Goal: Information Seeking & Learning: Learn about a topic

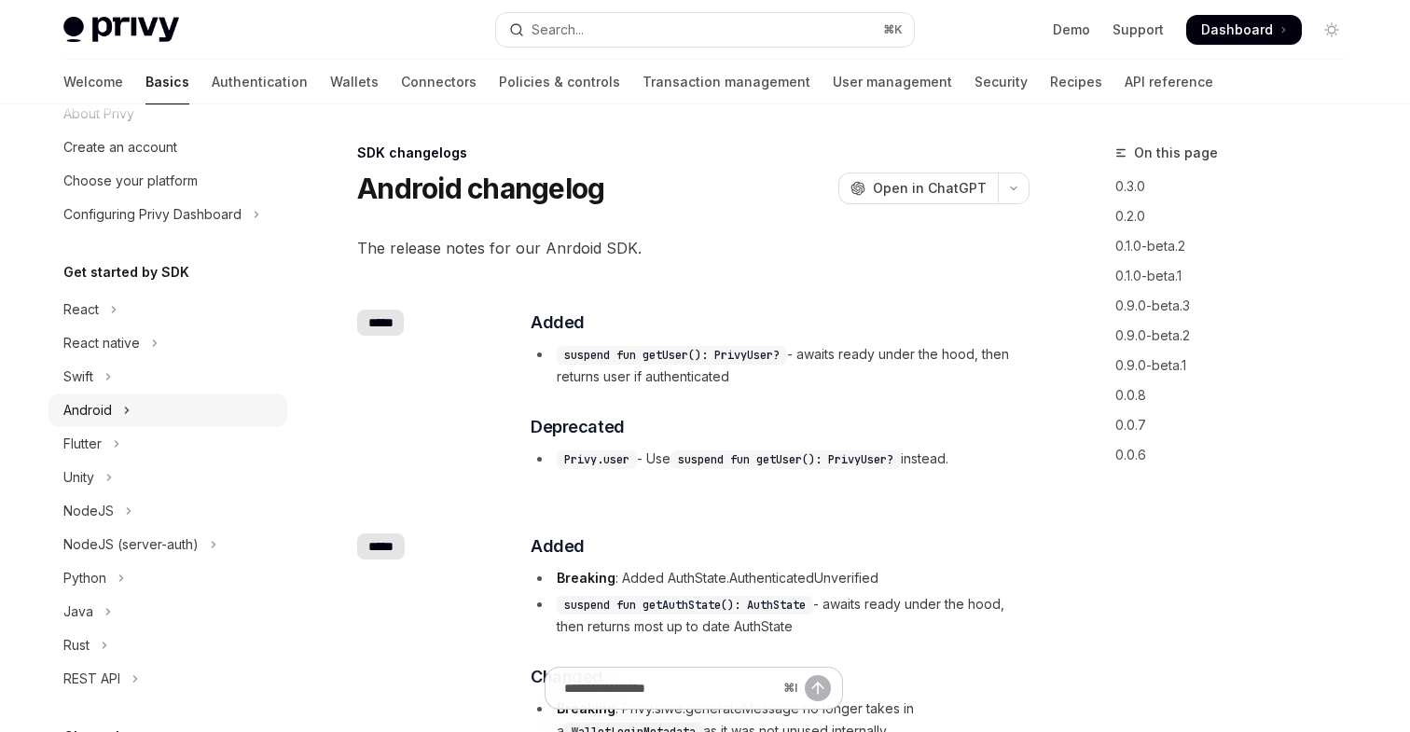
scroll to position [102, 0]
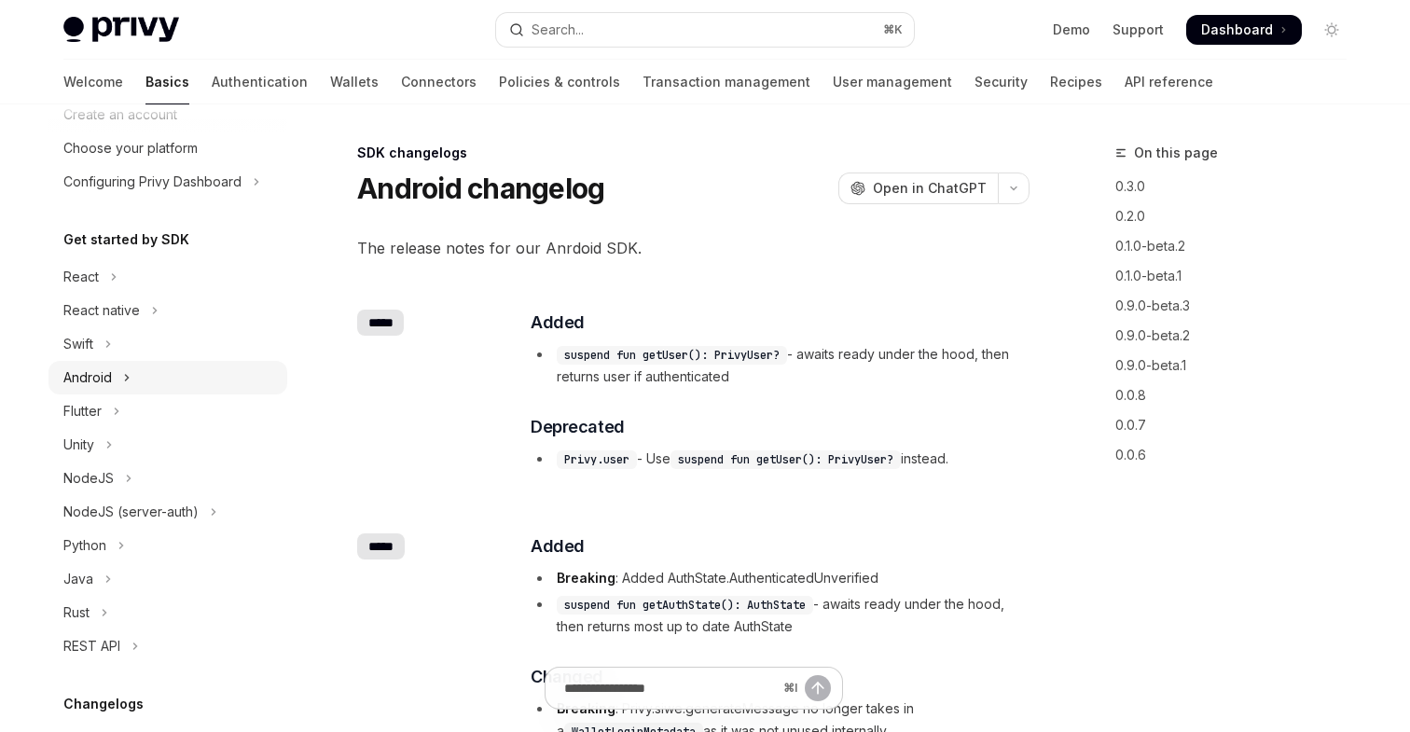
click at [94, 388] on div "Android" at bounding box center [87, 378] width 49 height 22
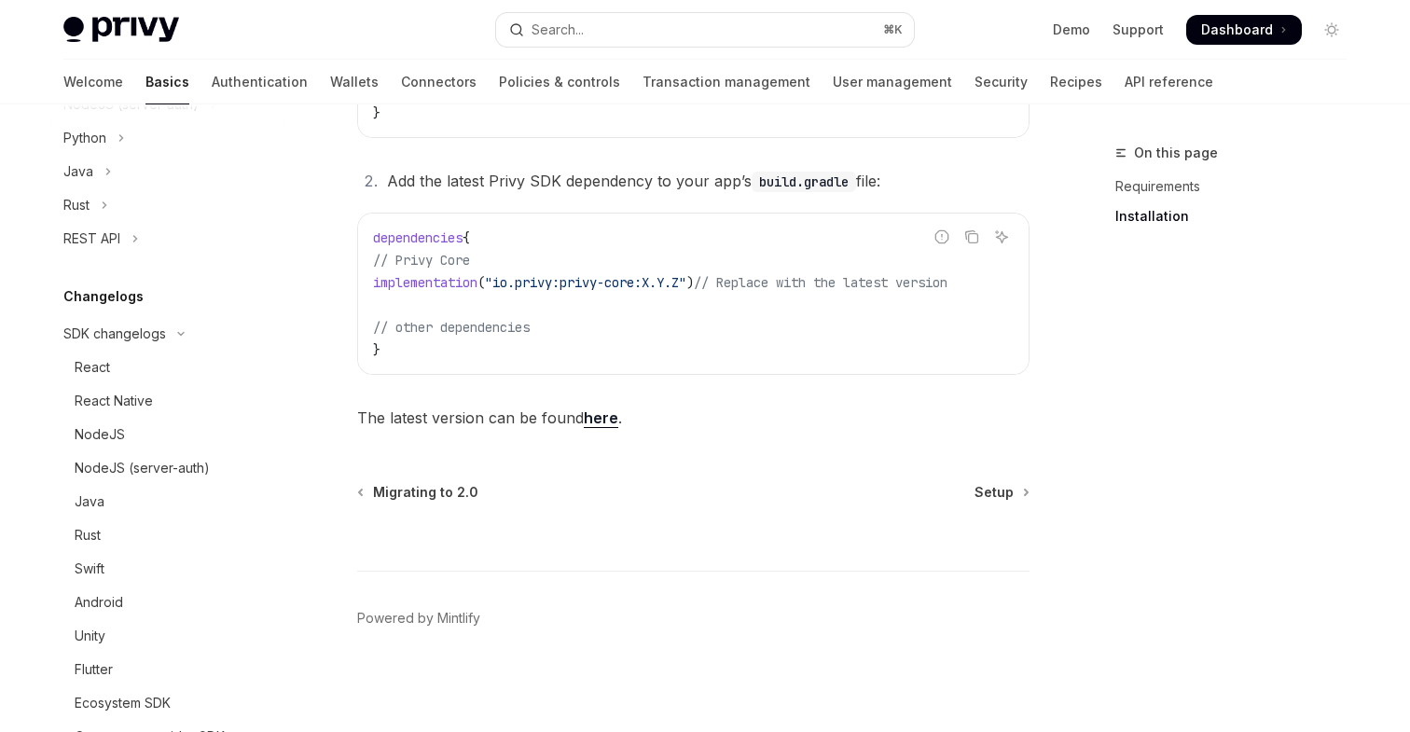
scroll to position [674, 0]
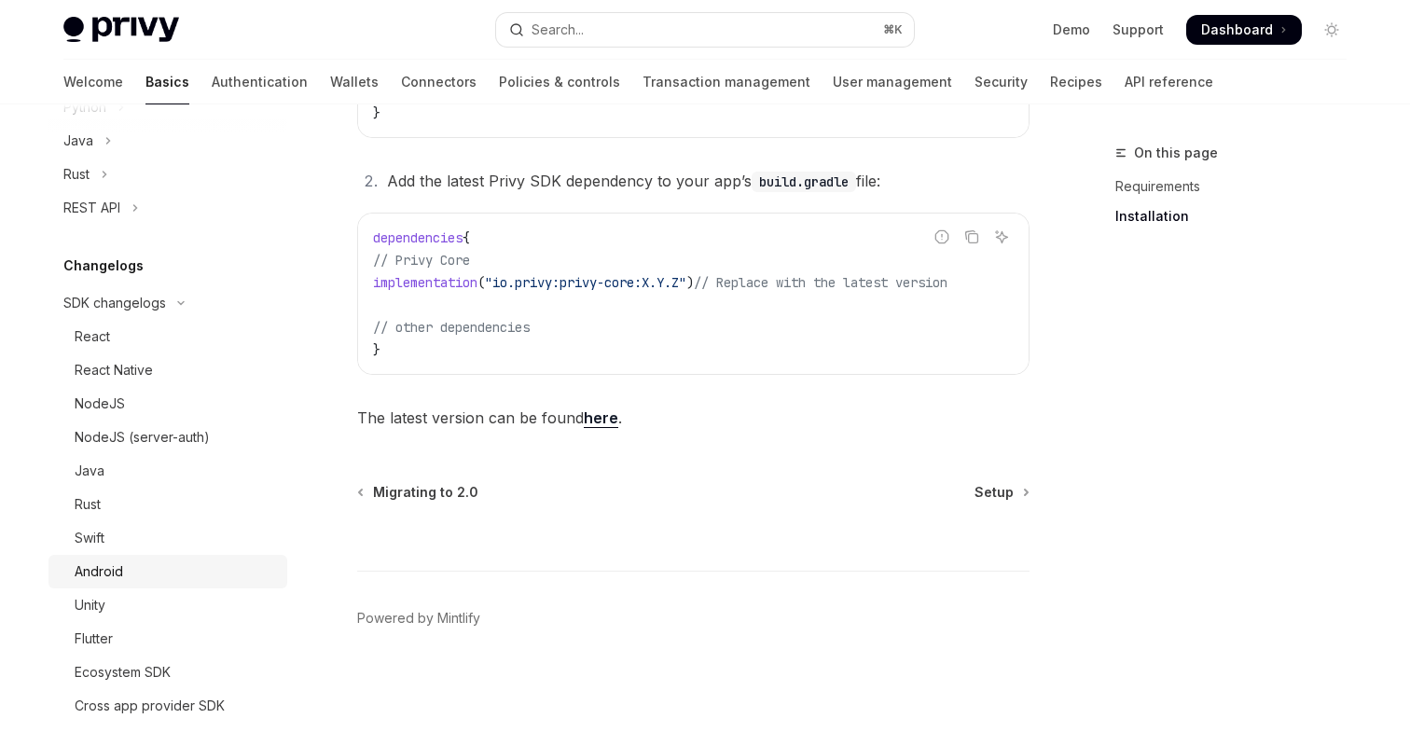
click at [112, 568] on div "Android" at bounding box center [99, 572] width 49 height 22
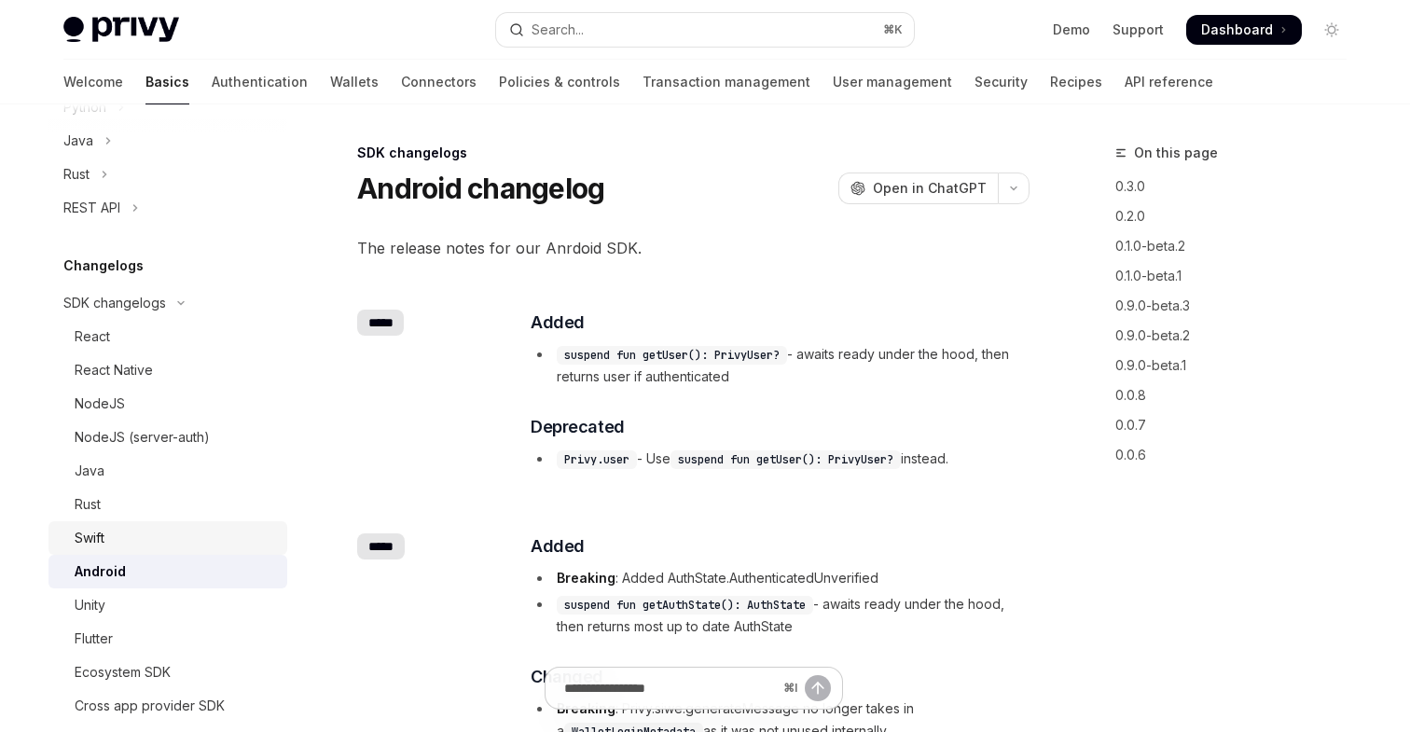
click at [96, 542] on div "Swift" at bounding box center [90, 538] width 30 height 22
type textarea "*"
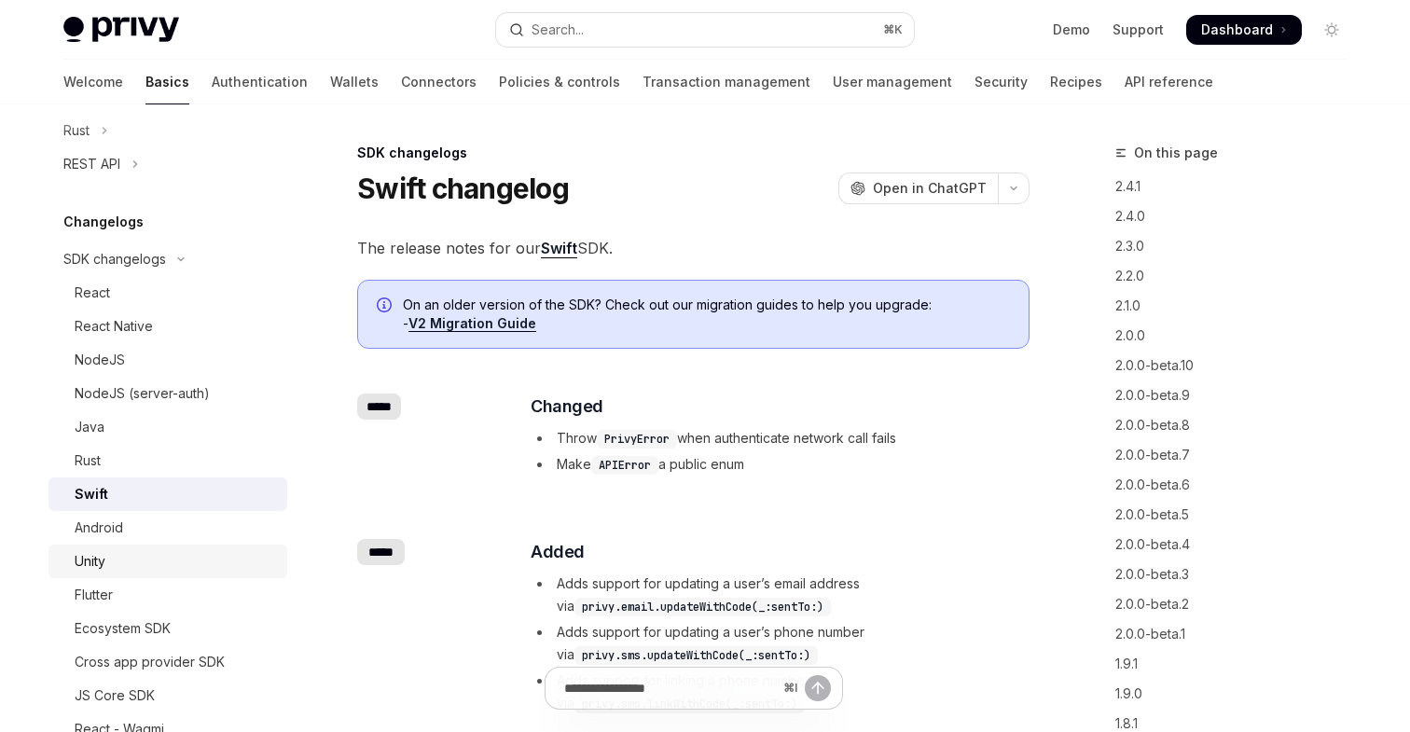
scroll to position [723, 0]
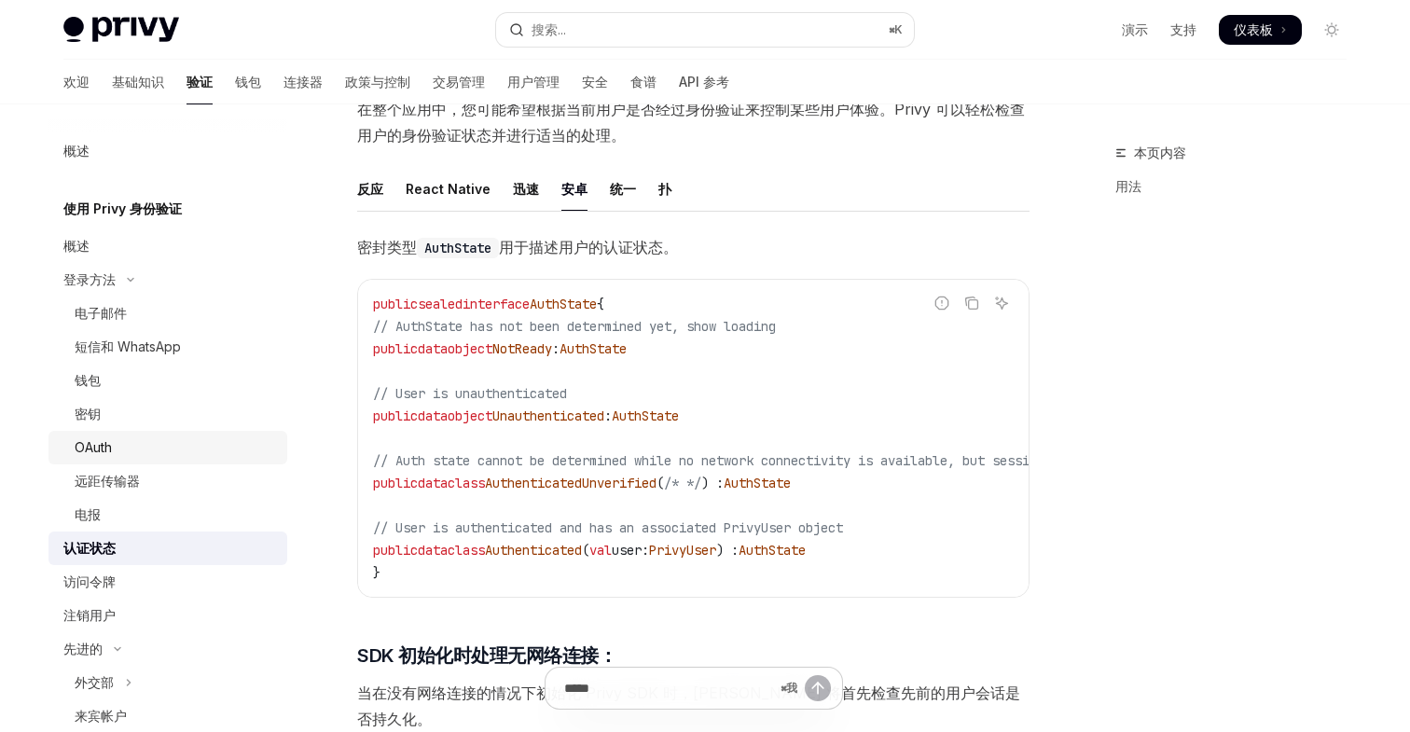
click at [90, 451] on font "OAuth" at bounding box center [93, 447] width 37 height 16
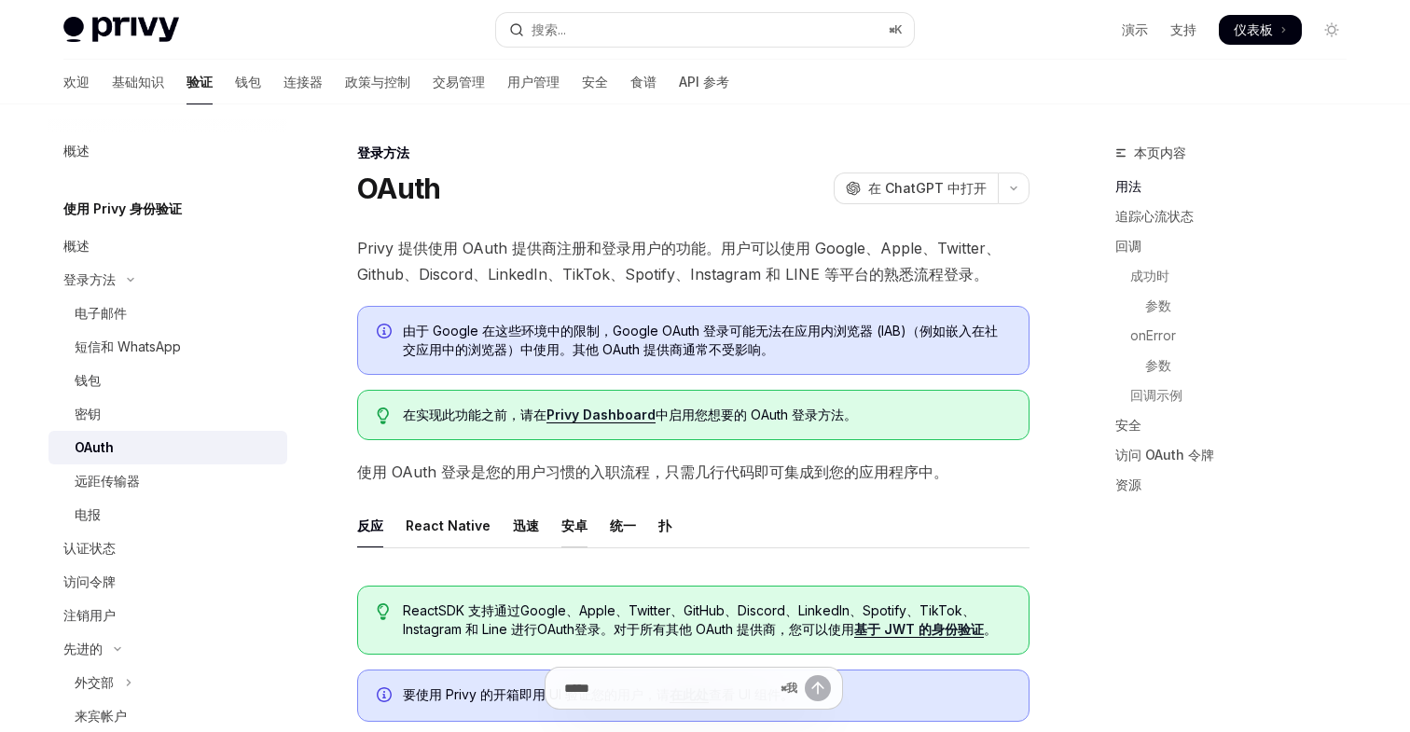
click at [562, 528] on font "安卓" at bounding box center [575, 526] width 26 height 16
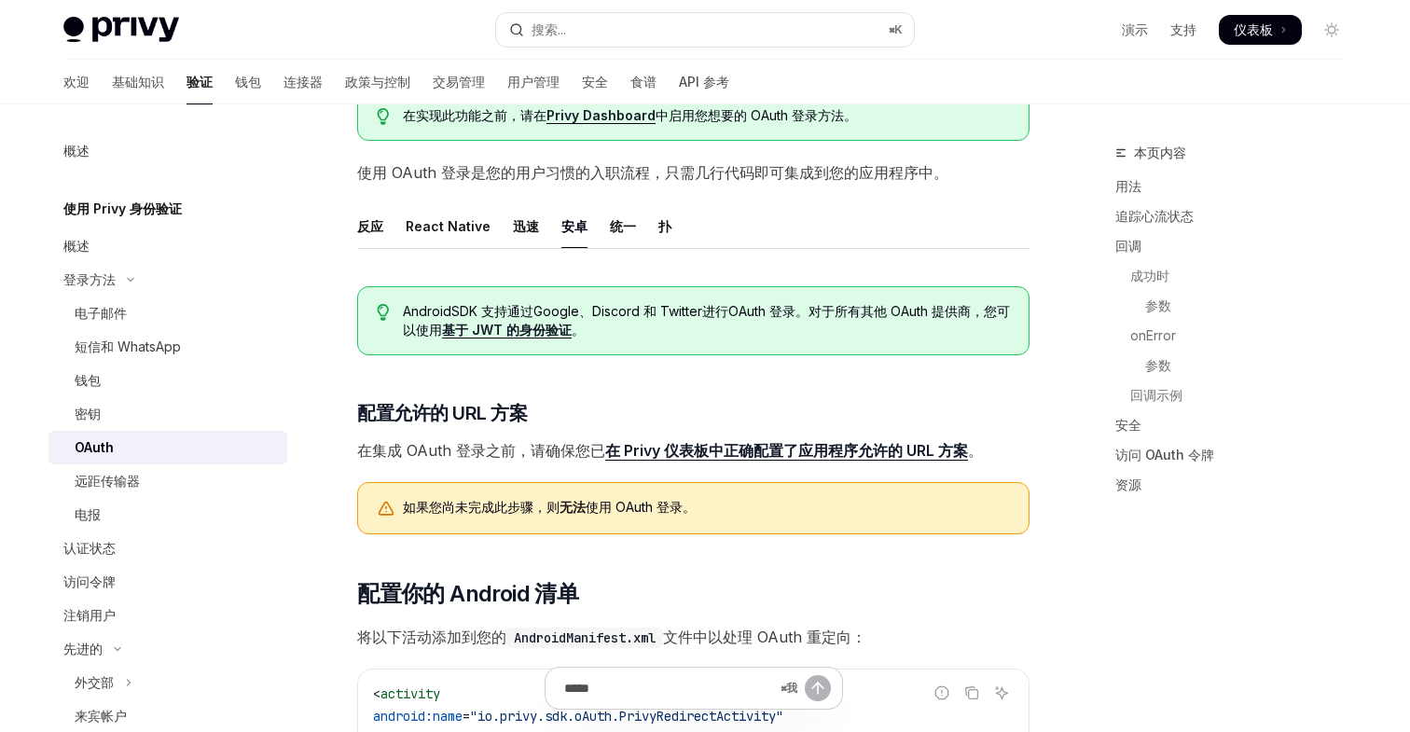
scroll to position [366, 0]
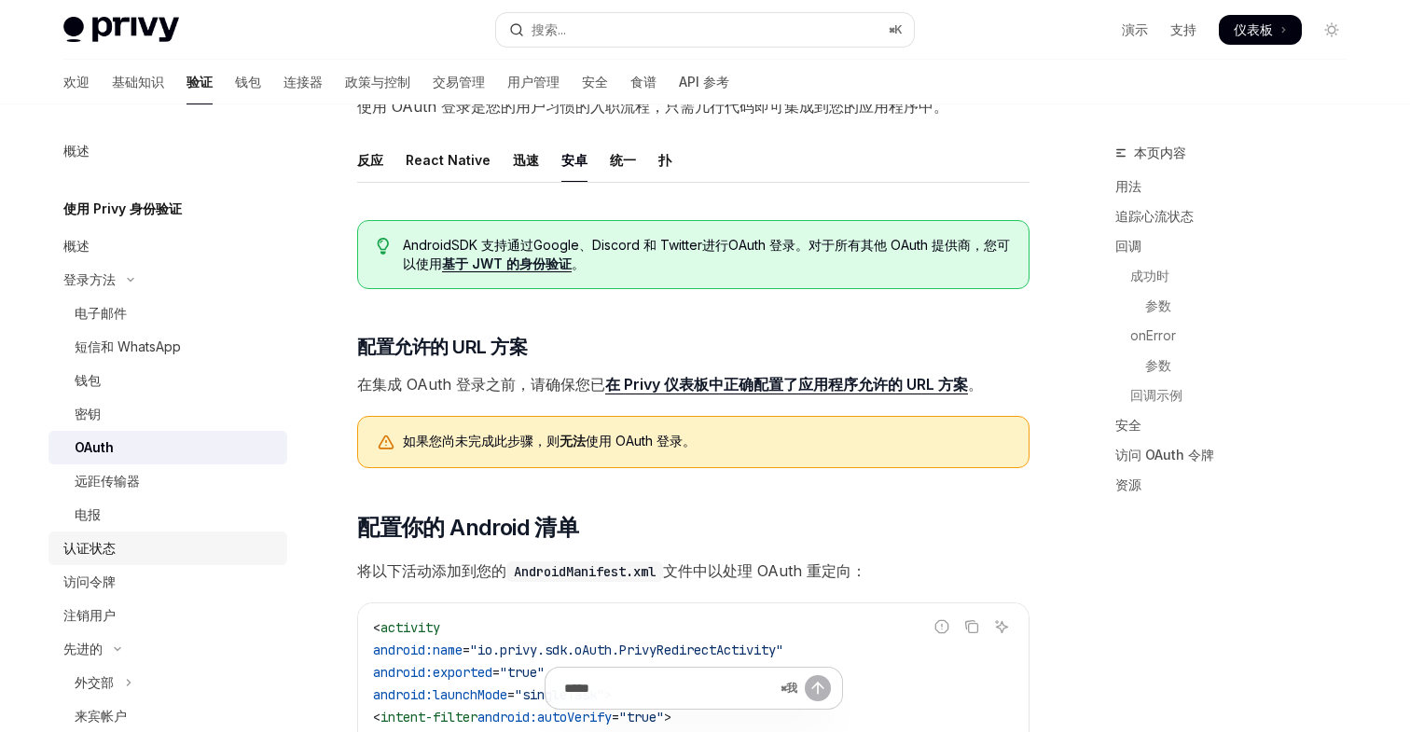
click at [104, 551] on font "认证状态" at bounding box center [89, 548] width 52 height 16
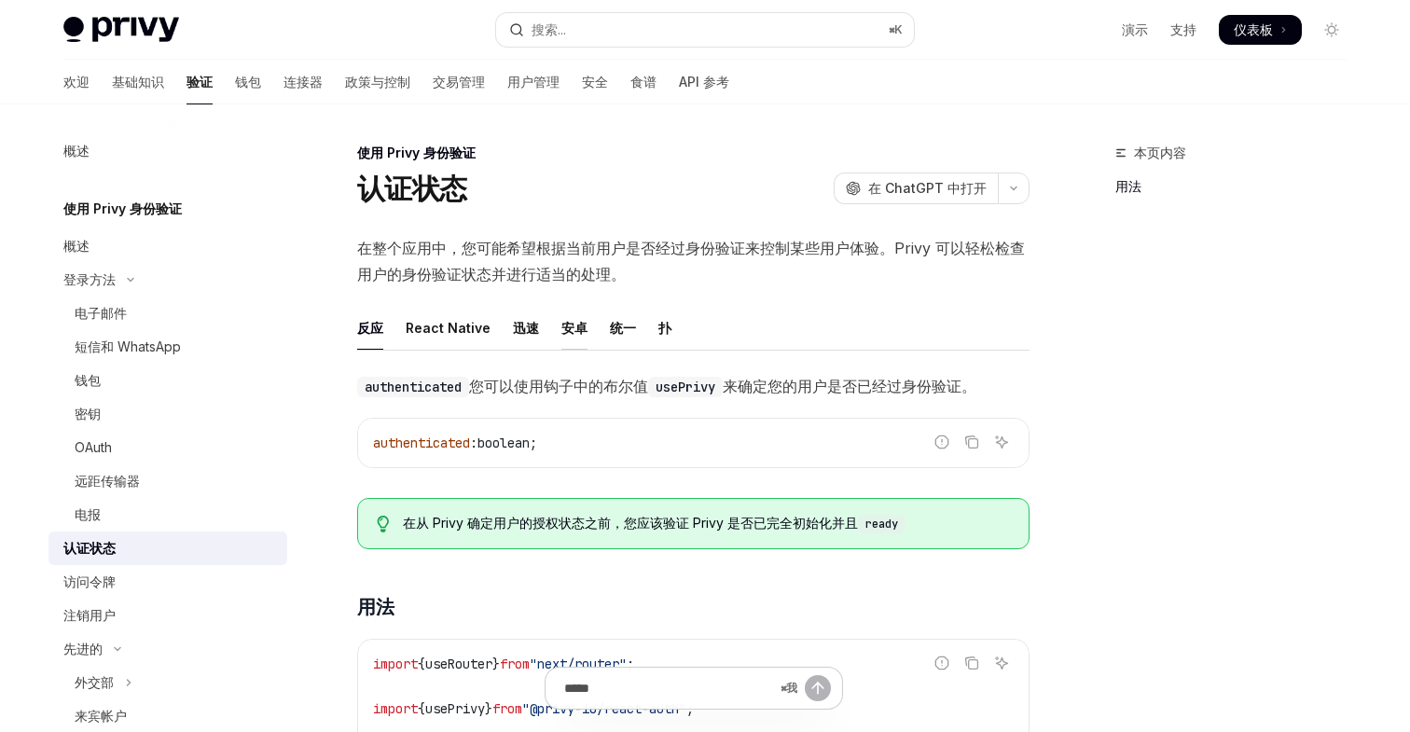
click at [574, 329] on font "安卓" at bounding box center [575, 328] width 26 height 16
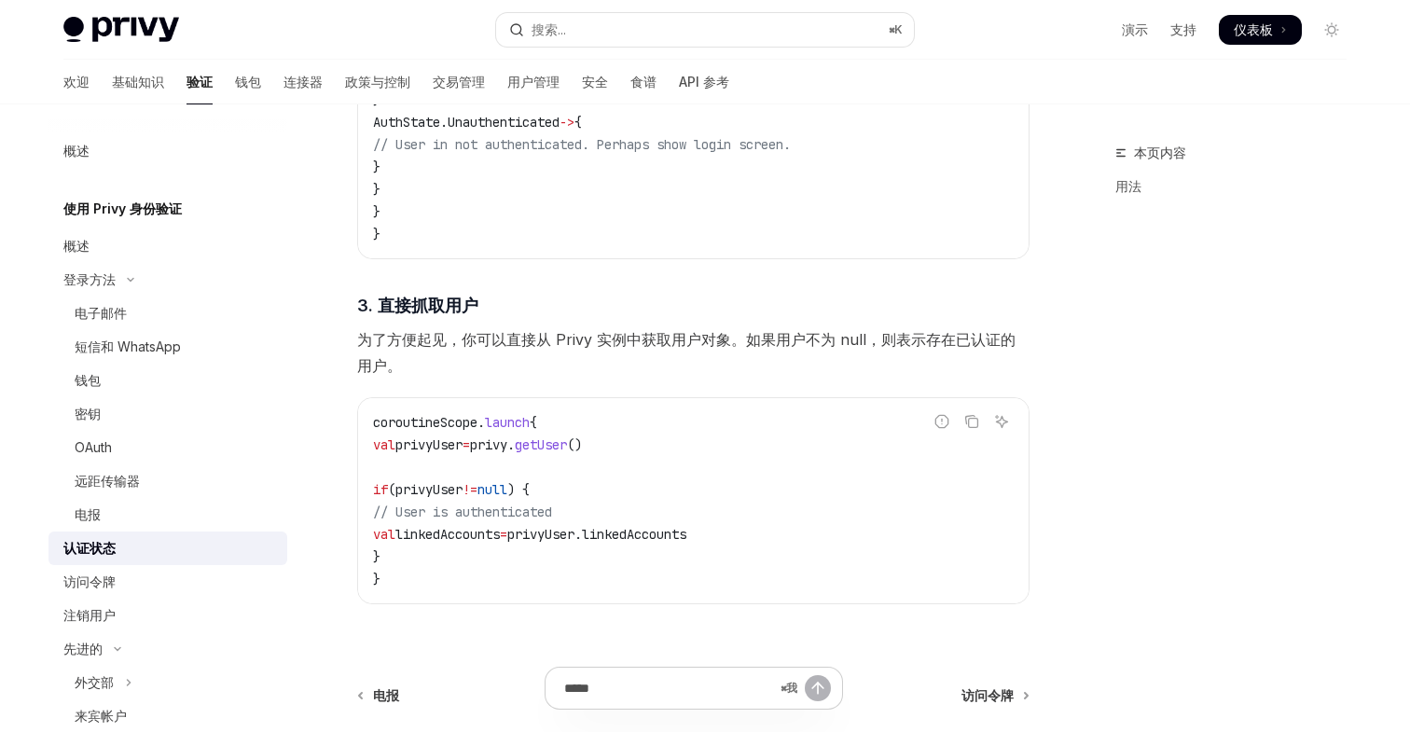
scroll to position [1998, 0]
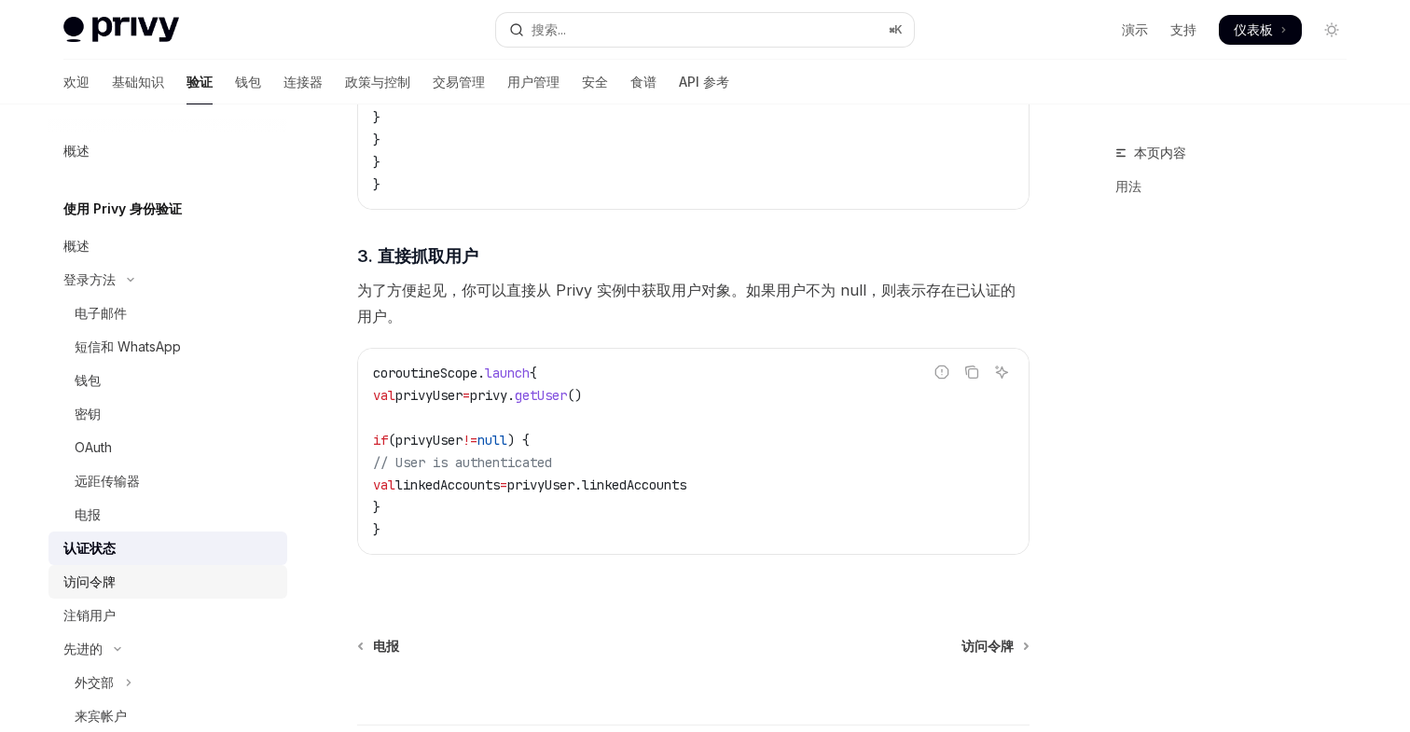
click at [91, 585] on font "访问令牌" at bounding box center [89, 582] width 52 height 16
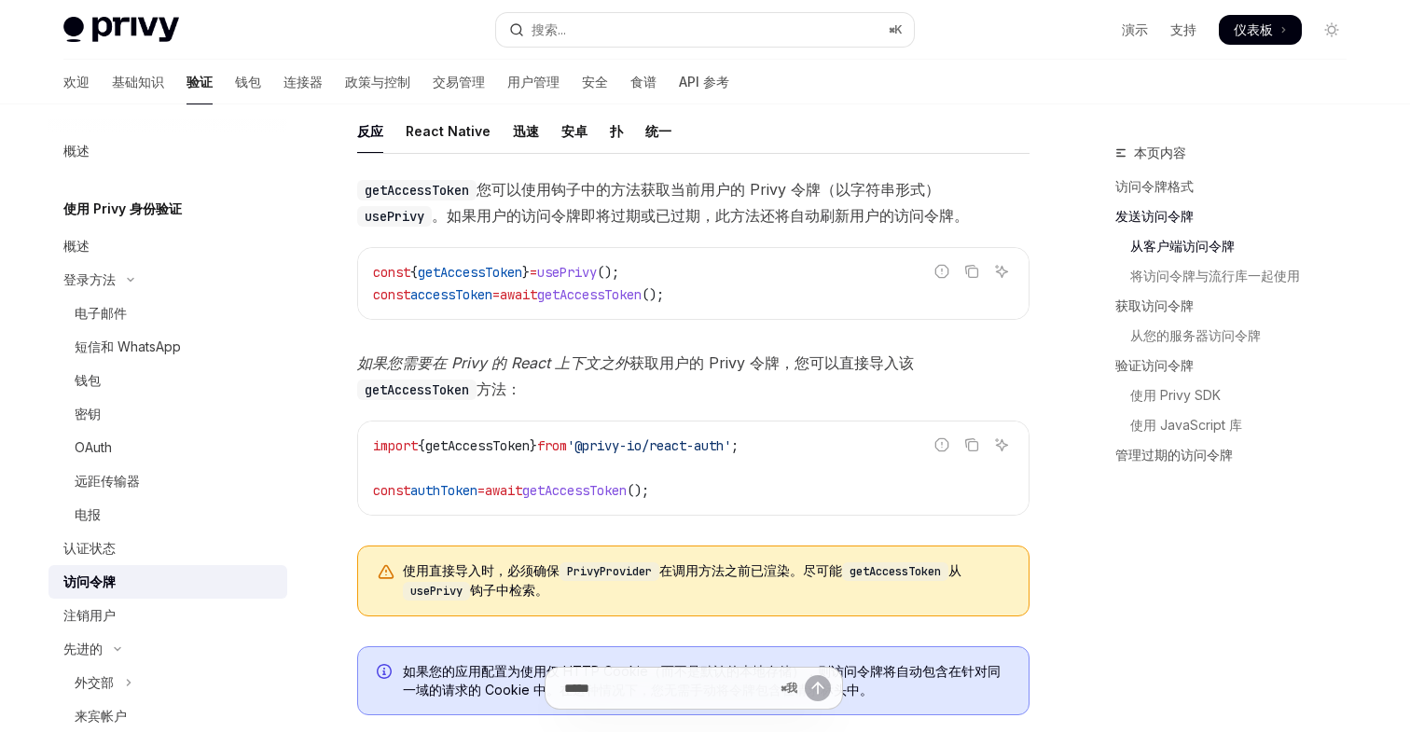
scroll to position [854, 0]
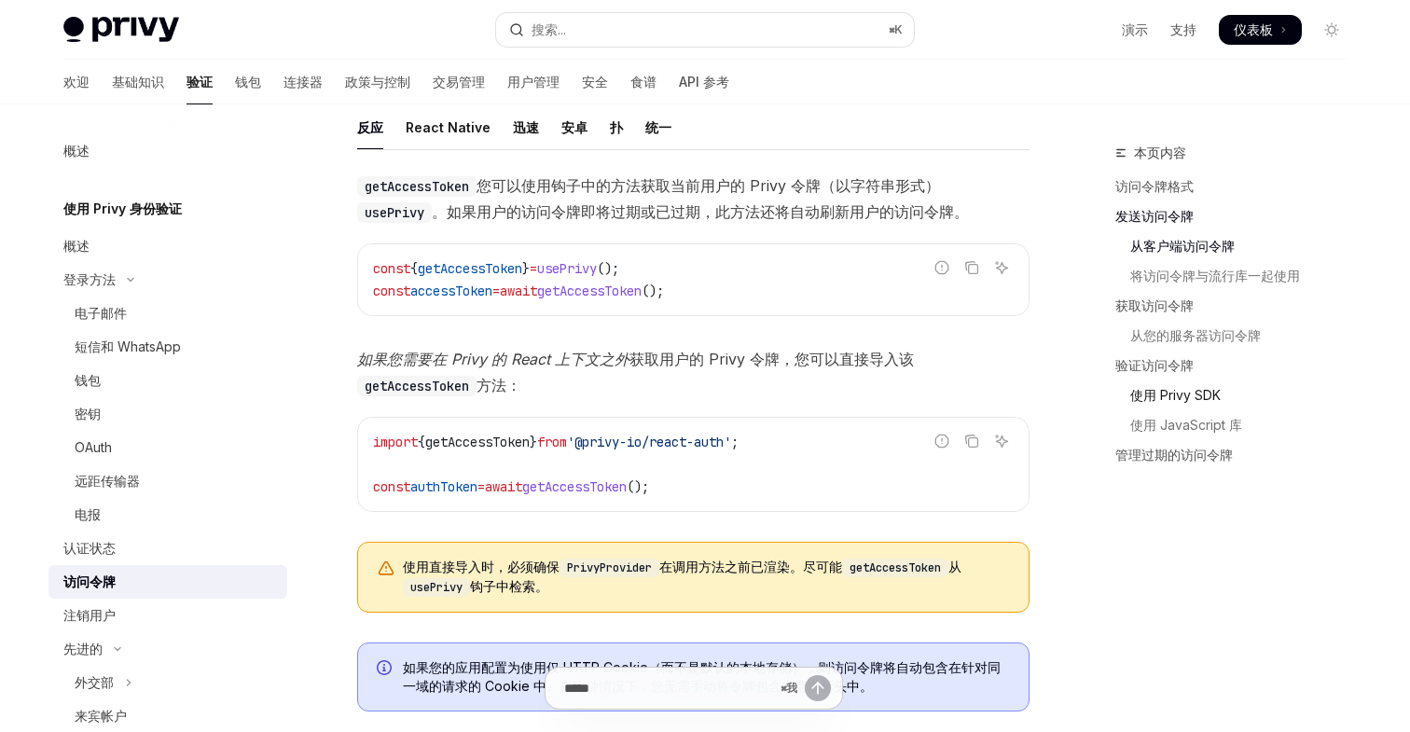
click at [1201, 394] on font "使用 Privy SDK" at bounding box center [1176, 395] width 90 height 16
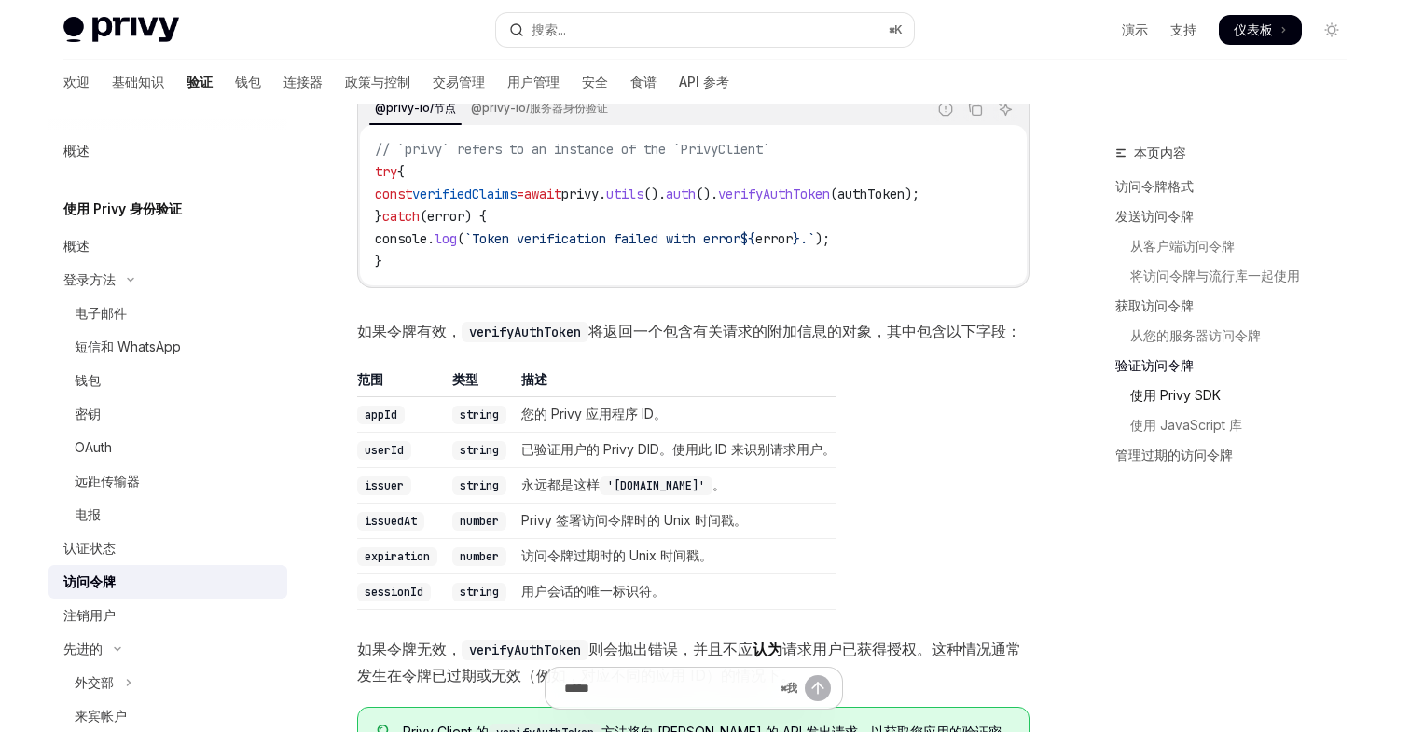
scroll to position [2920, 0]
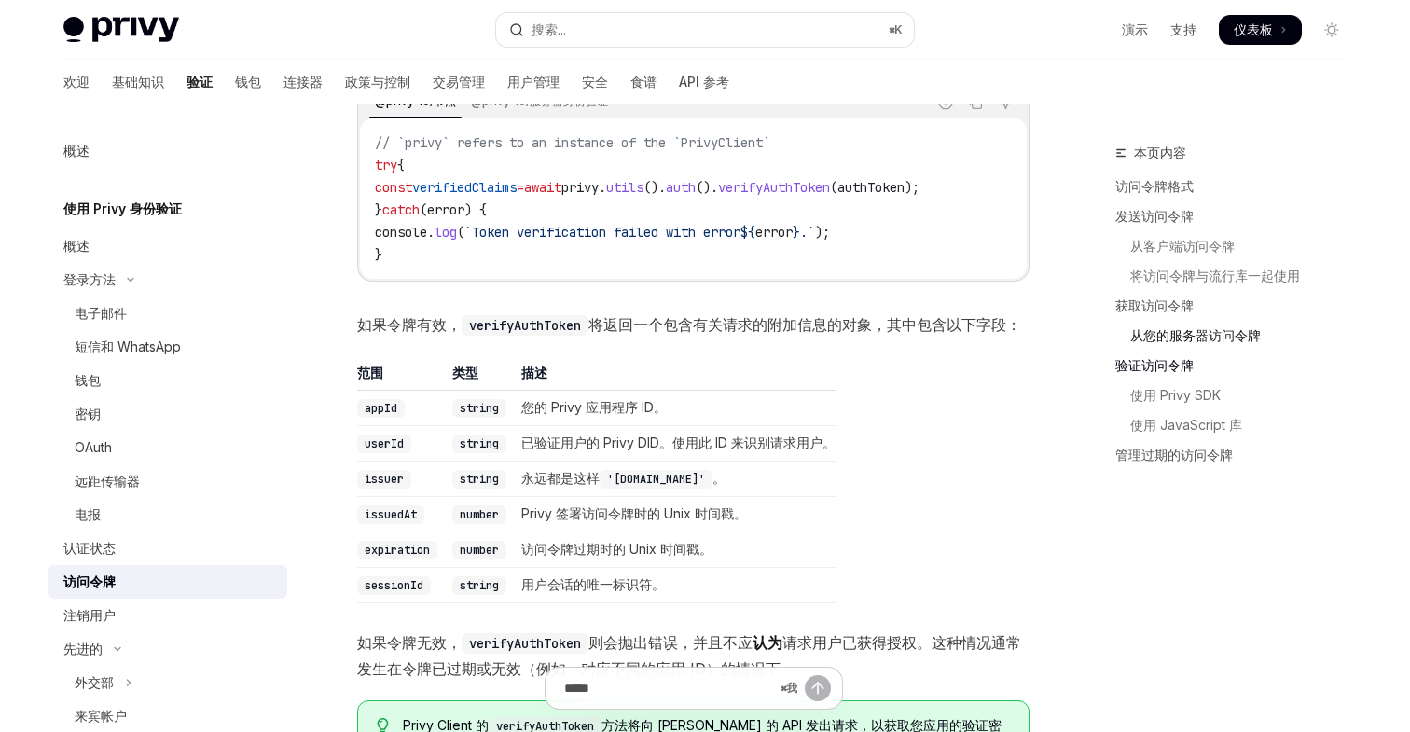
click at [1213, 331] on font "从您的服务器访问令牌" at bounding box center [1196, 335] width 131 height 16
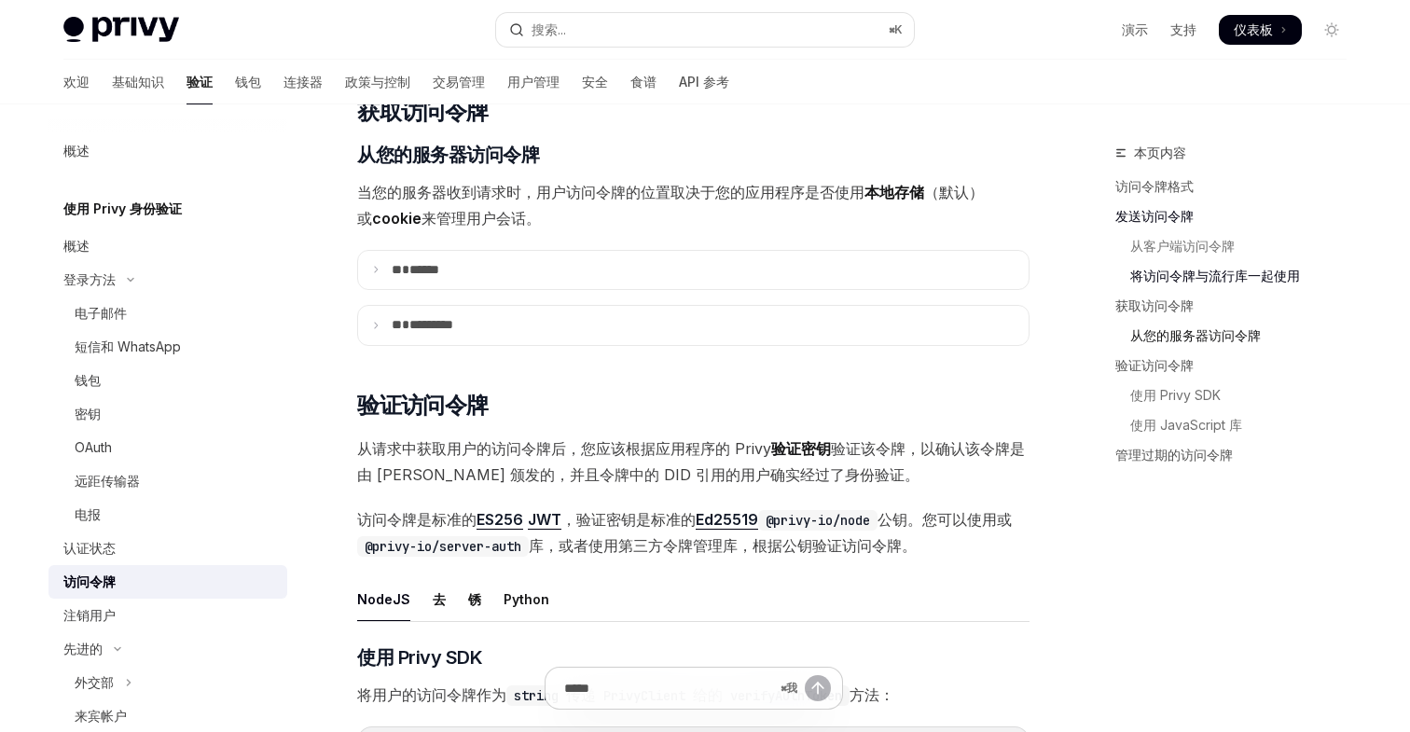
scroll to position [2275, 0]
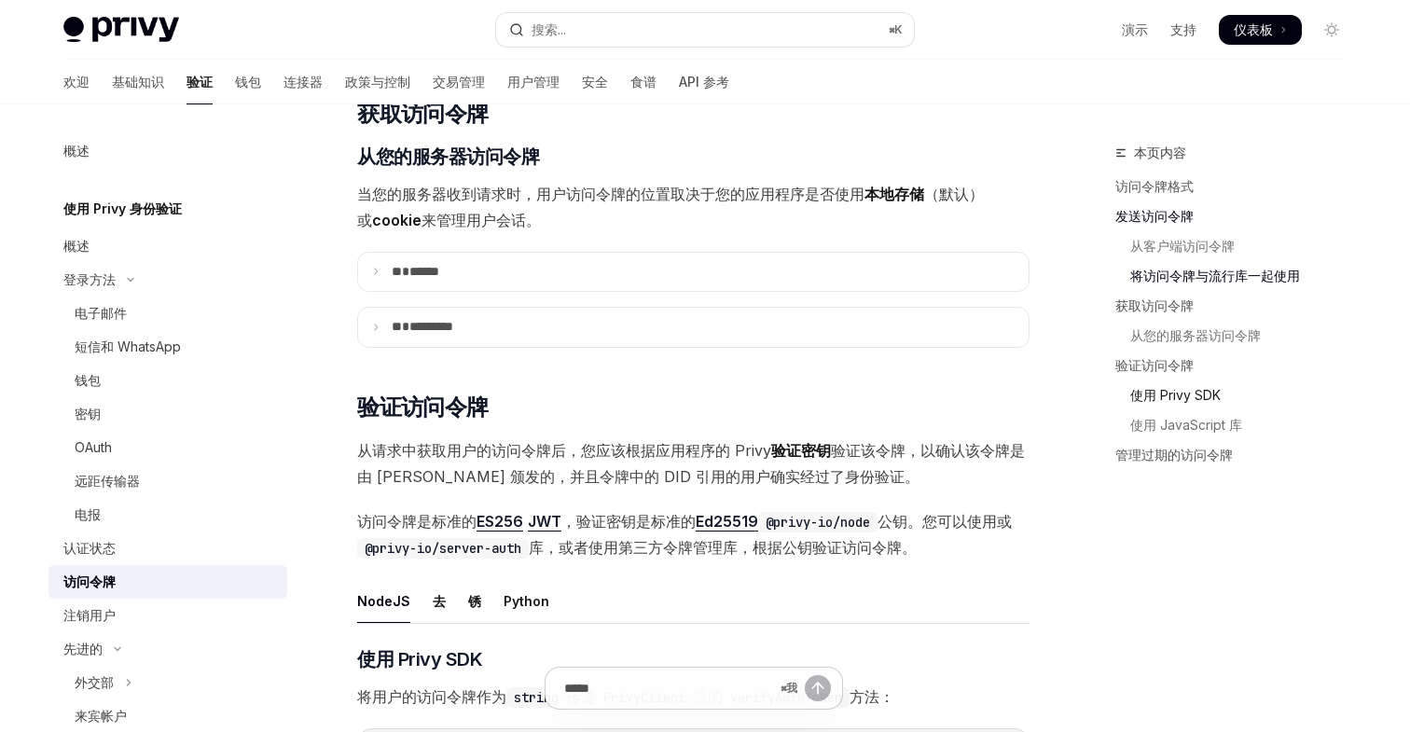
click at [1187, 392] on font "使用 Privy SDK" at bounding box center [1176, 395] width 90 height 16
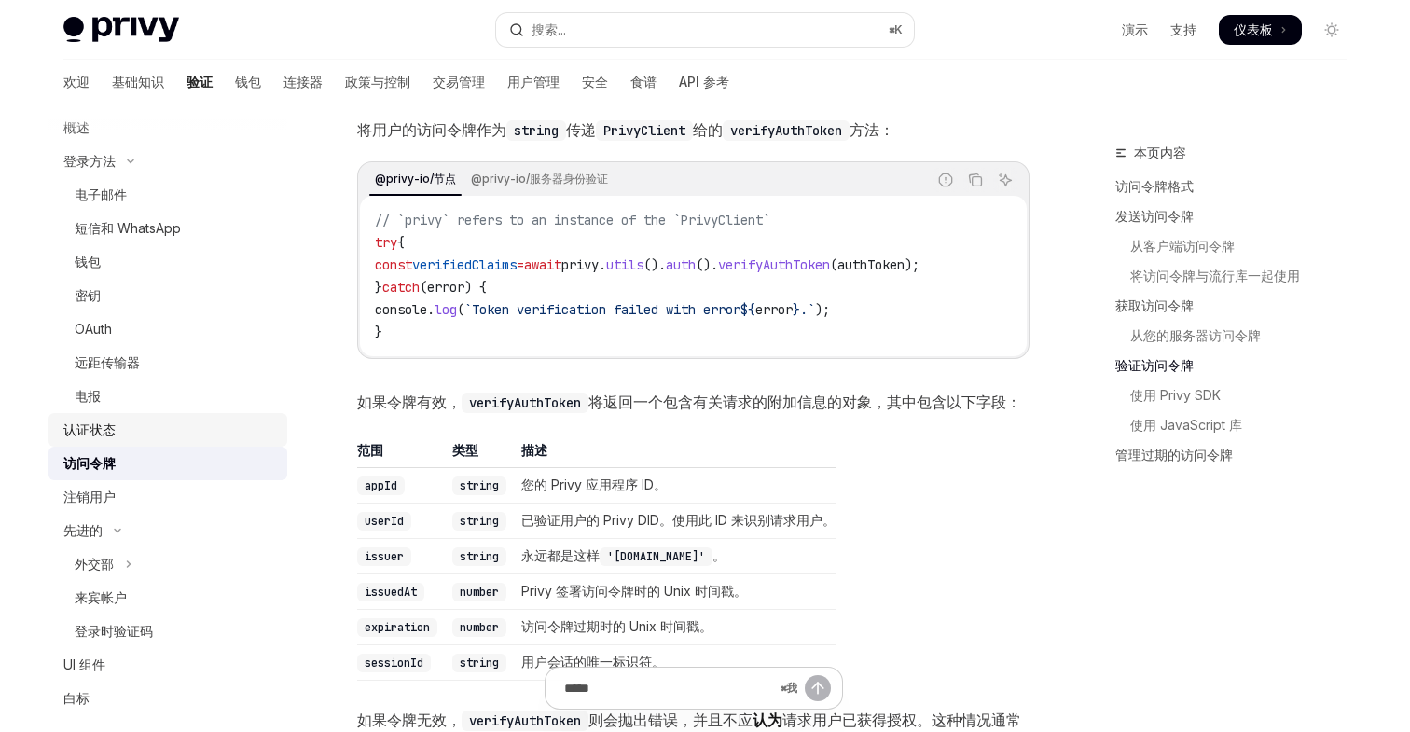
scroll to position [167, 0]
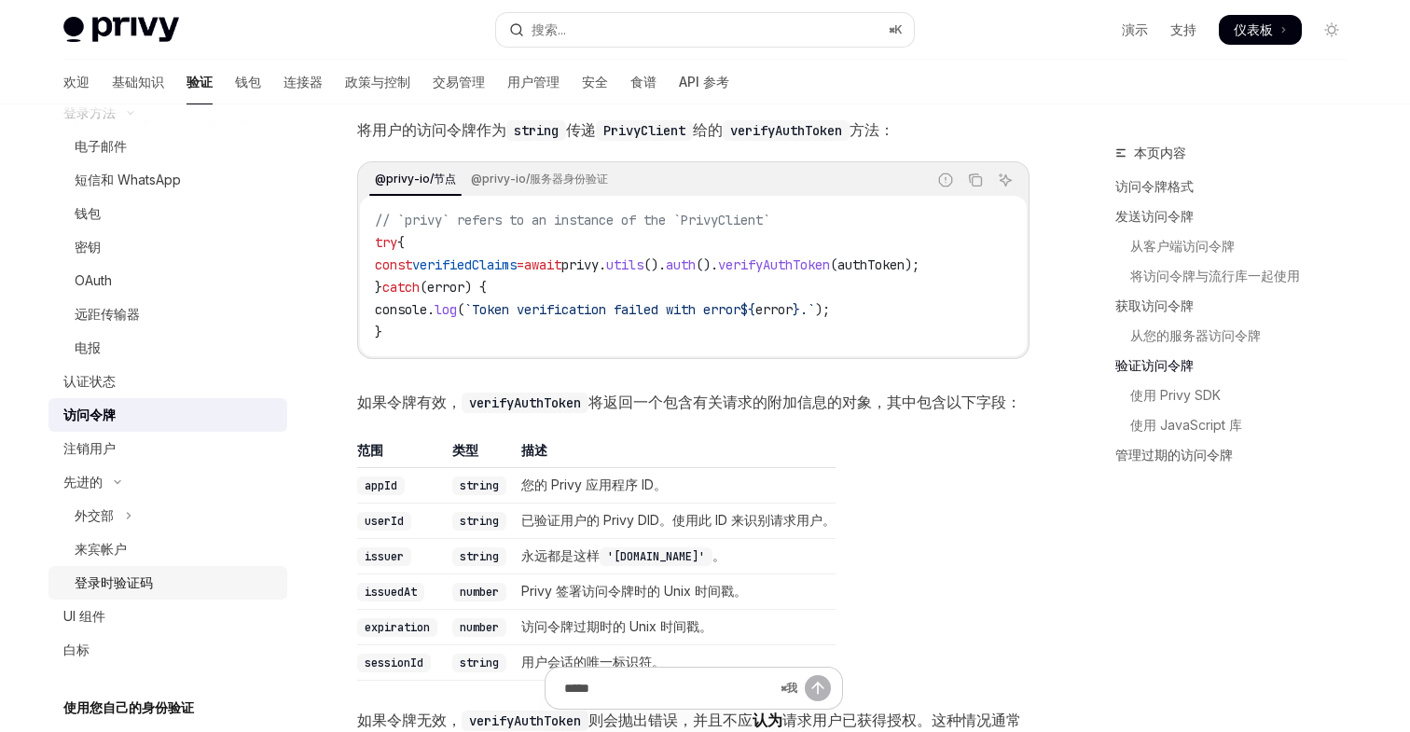
click at [136, 578] on font "登录时验证码" at bounding box center [114, 583] width 78 height 16
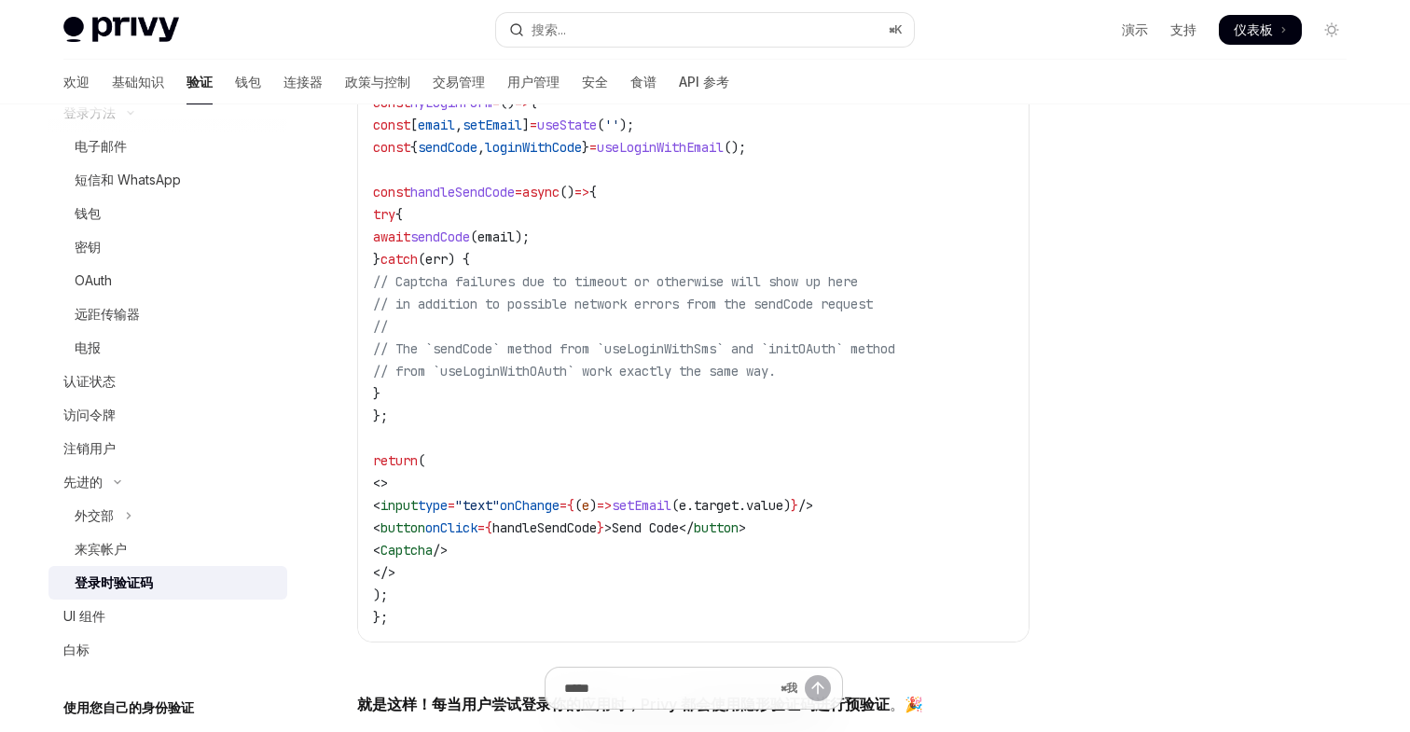
scroll to position [521, 0]
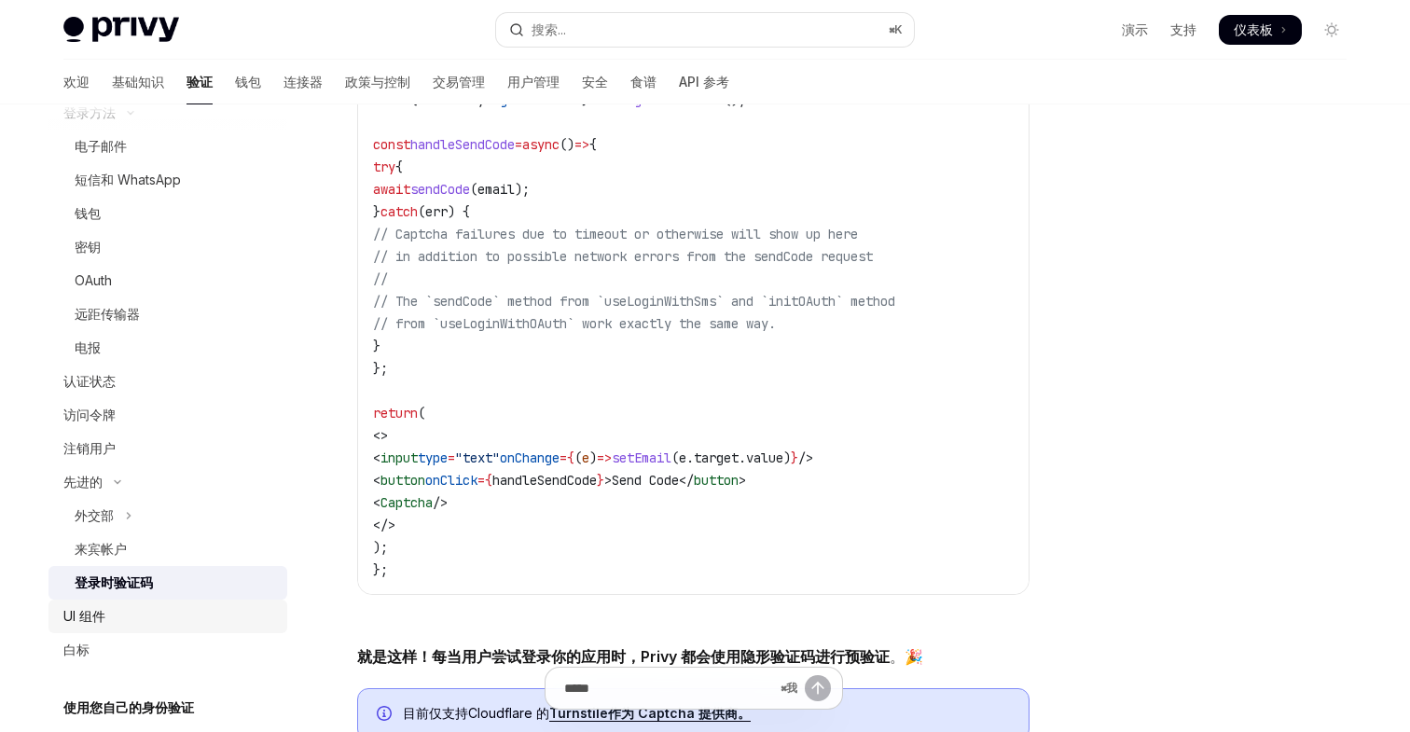
click at [113, 618] on div "UI 组件" at bounding box center [169, 616] width 213 height 22
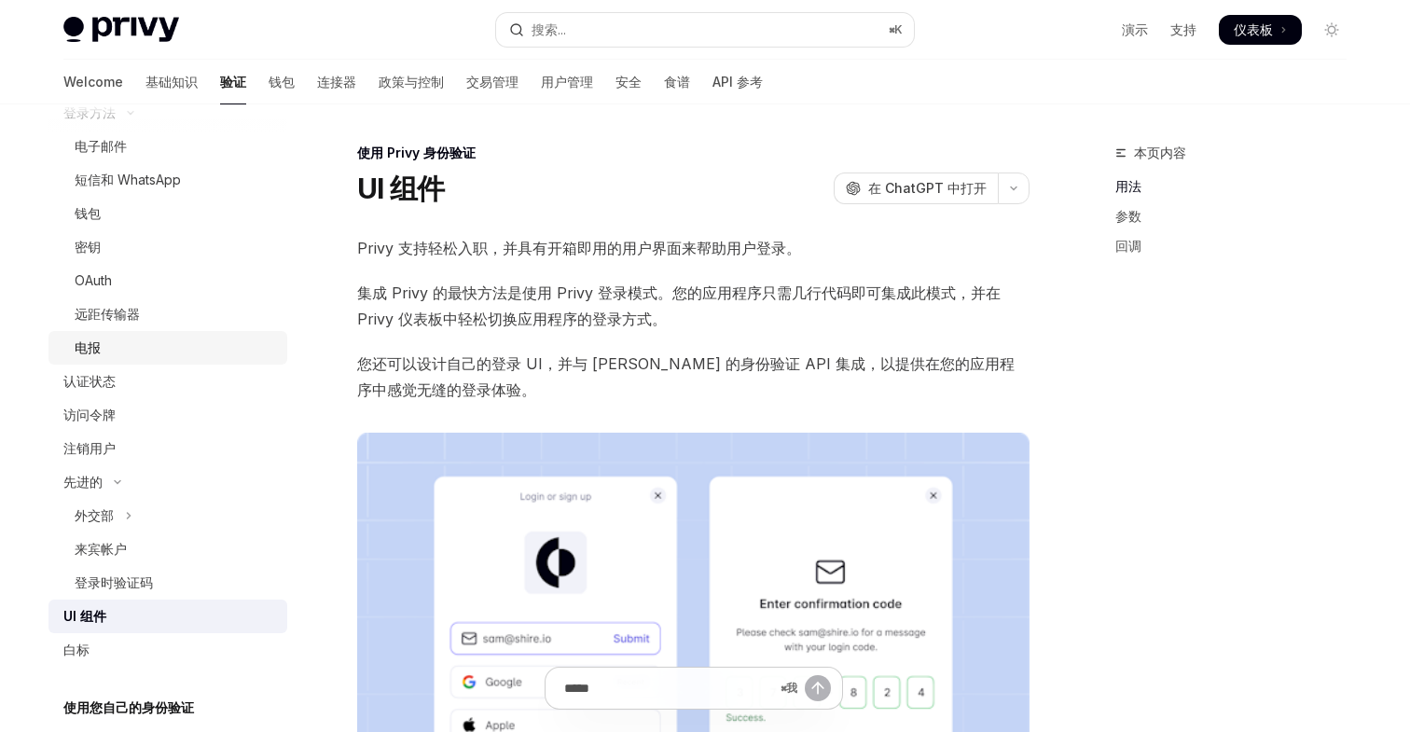
click at [116, 335] on link "电报" at bounding box center [168, 348] width 239 height 34
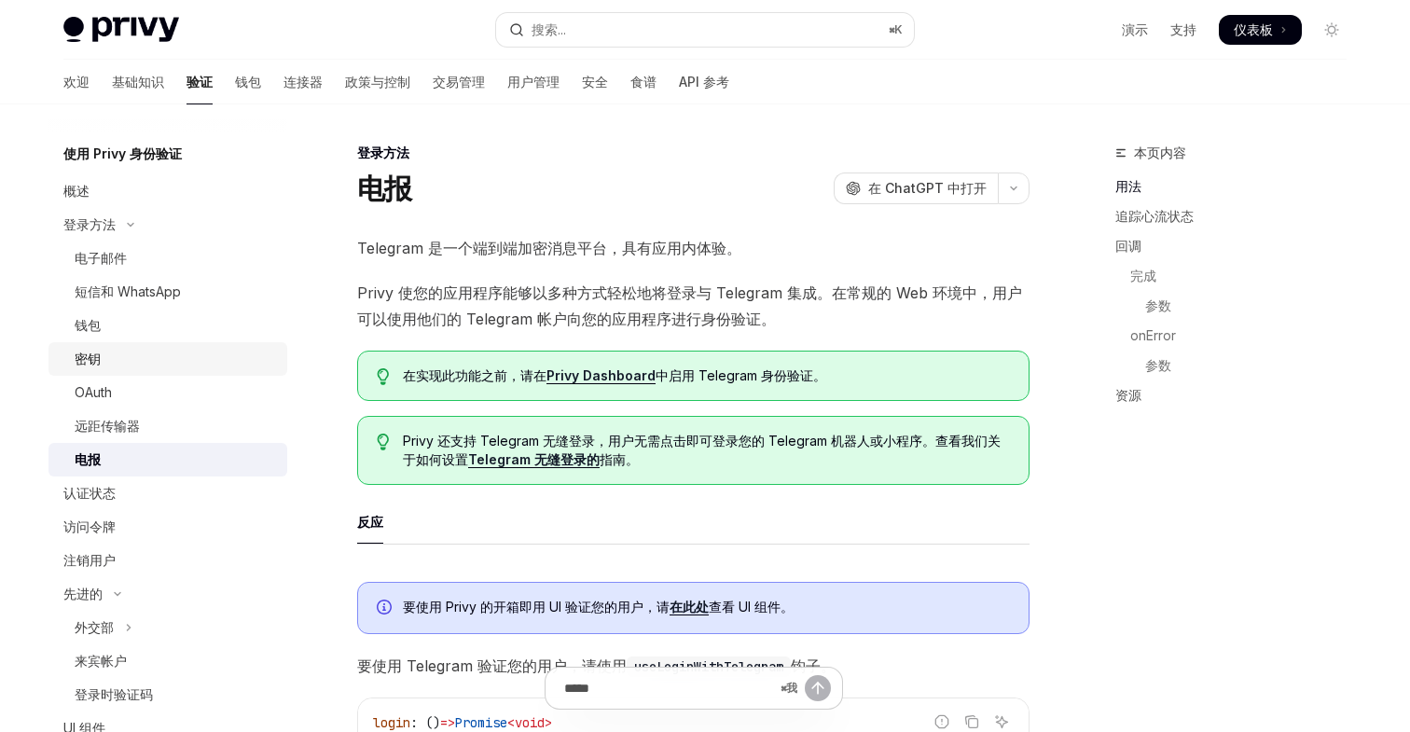
scroll to position [23, 0]
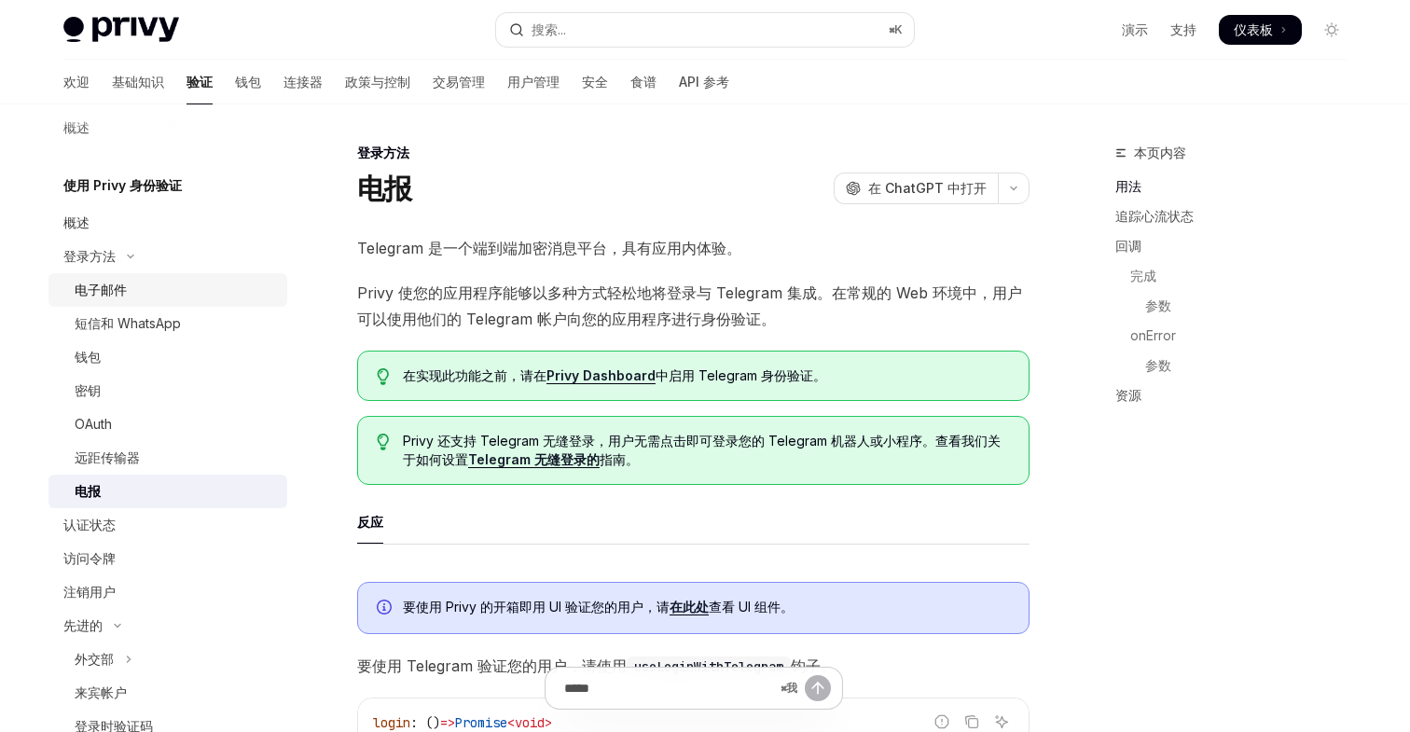
click at [103, 287] on font "电子邮件" at bounding box center [101, 290] width 52 height 16
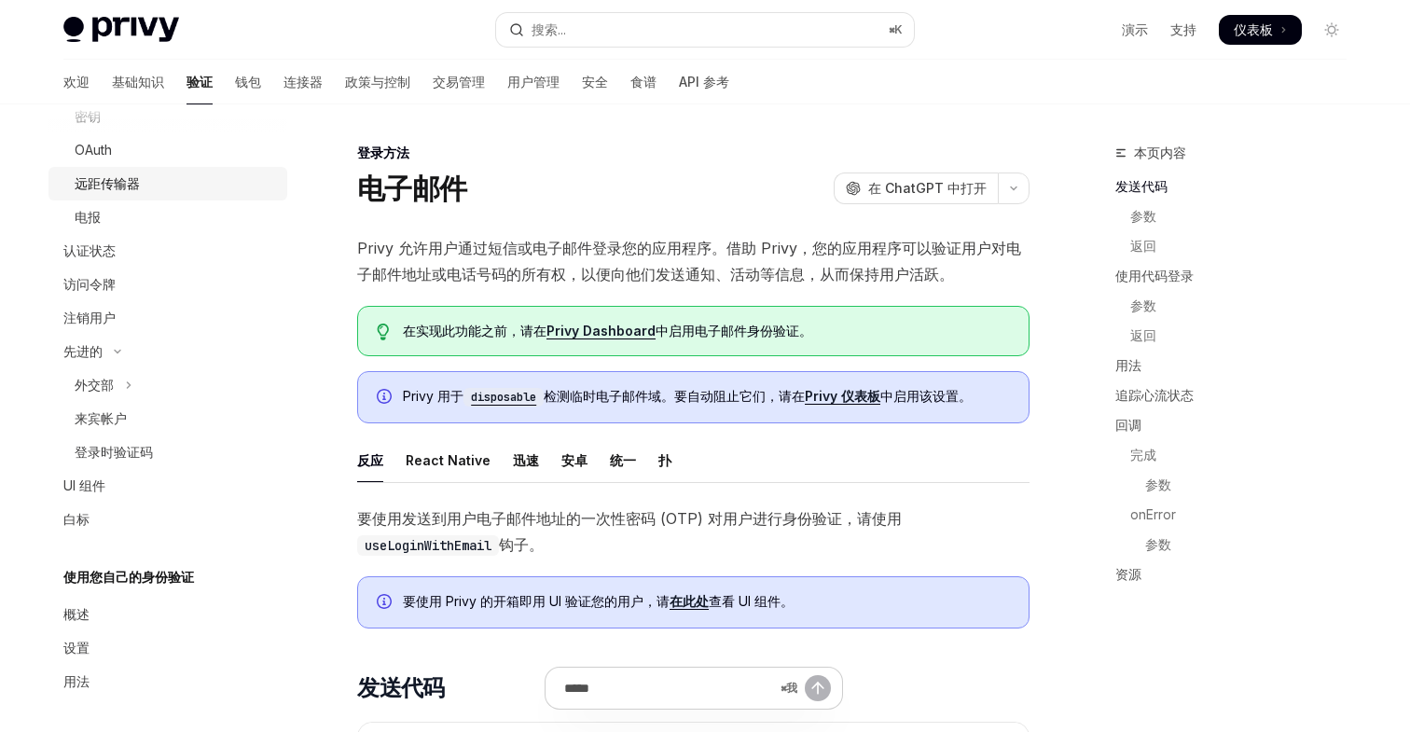
scroll to position [301, 0]
click at [101, 608] on div "概述" at bounding box center [169, 611] width 213 height 22
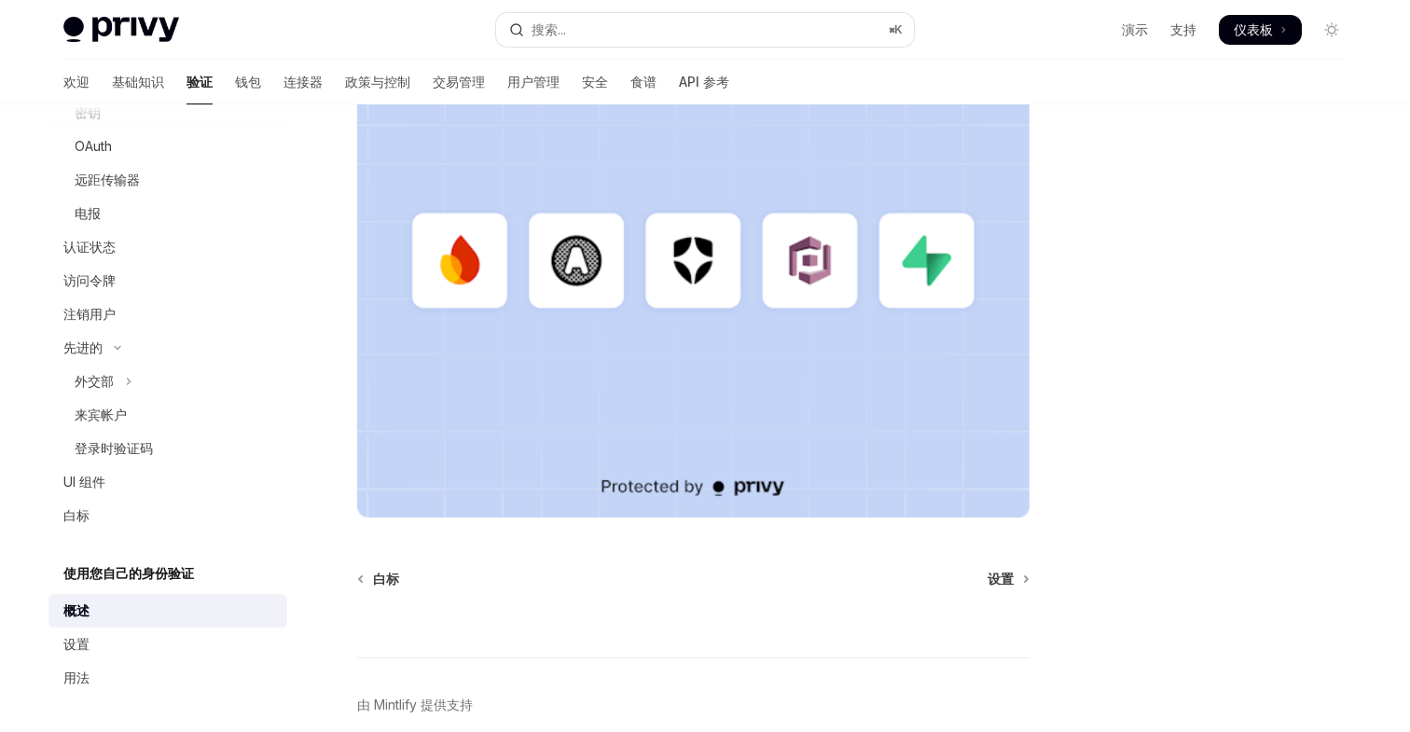
scroll to position [535, 0]
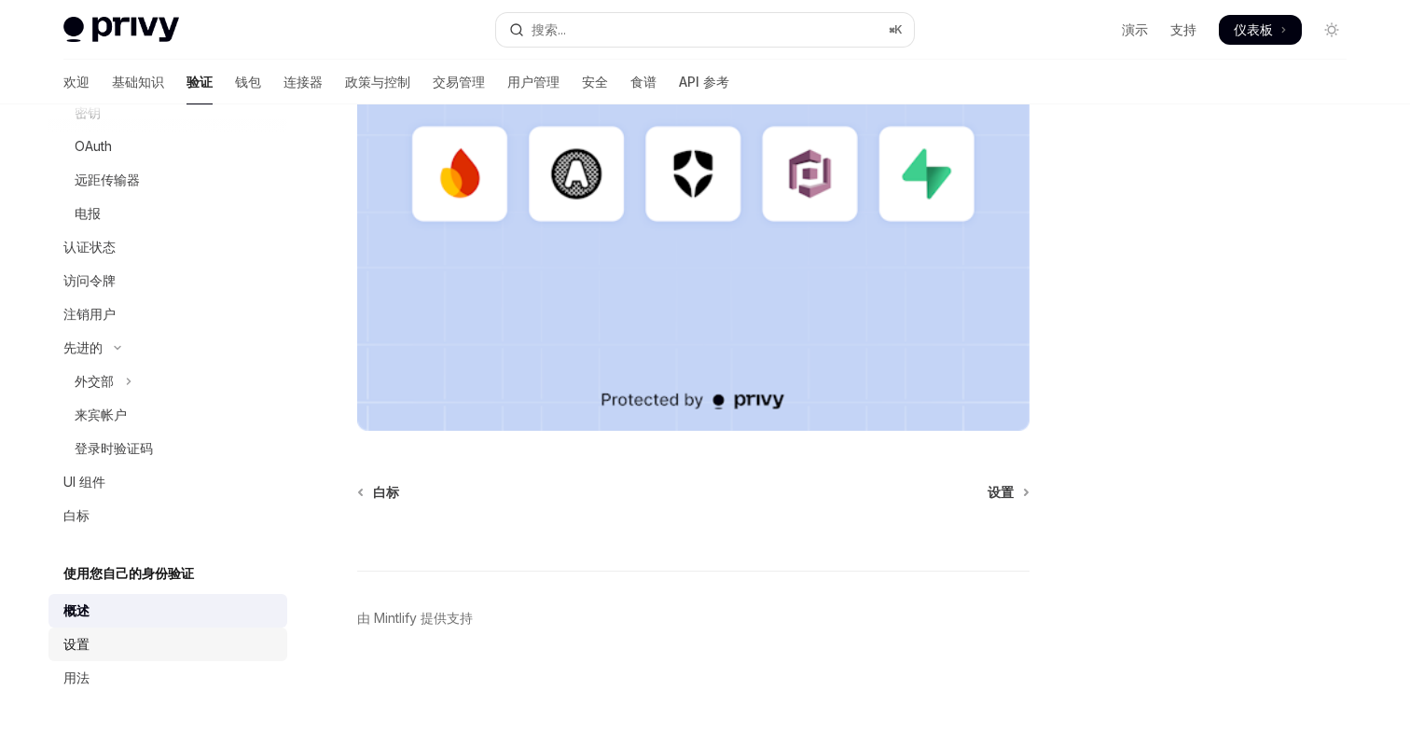
click at [163, 635] on div "设置" at bounding box center [169, 644] width 213 height 22
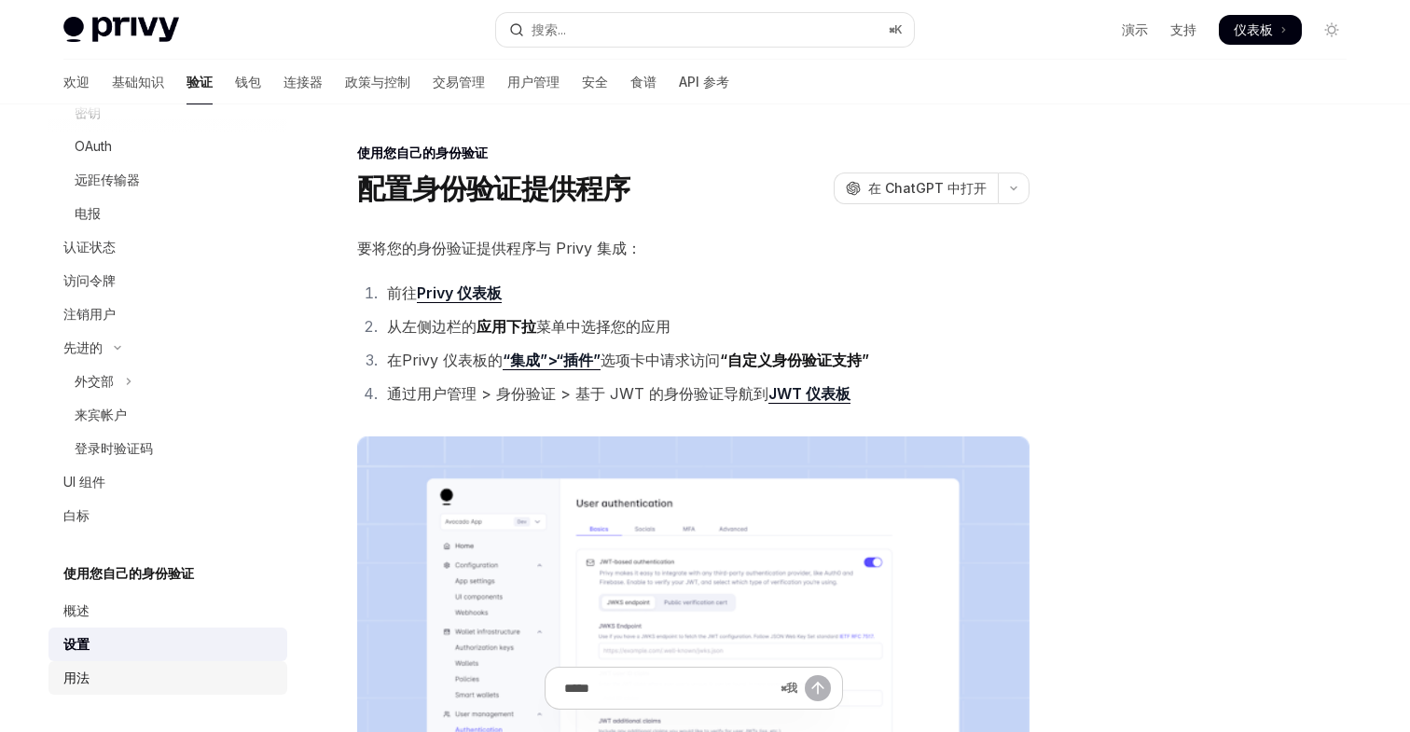
click at [77, 677] on font "用法" at bounding box center [76, 678] width 26 height 16
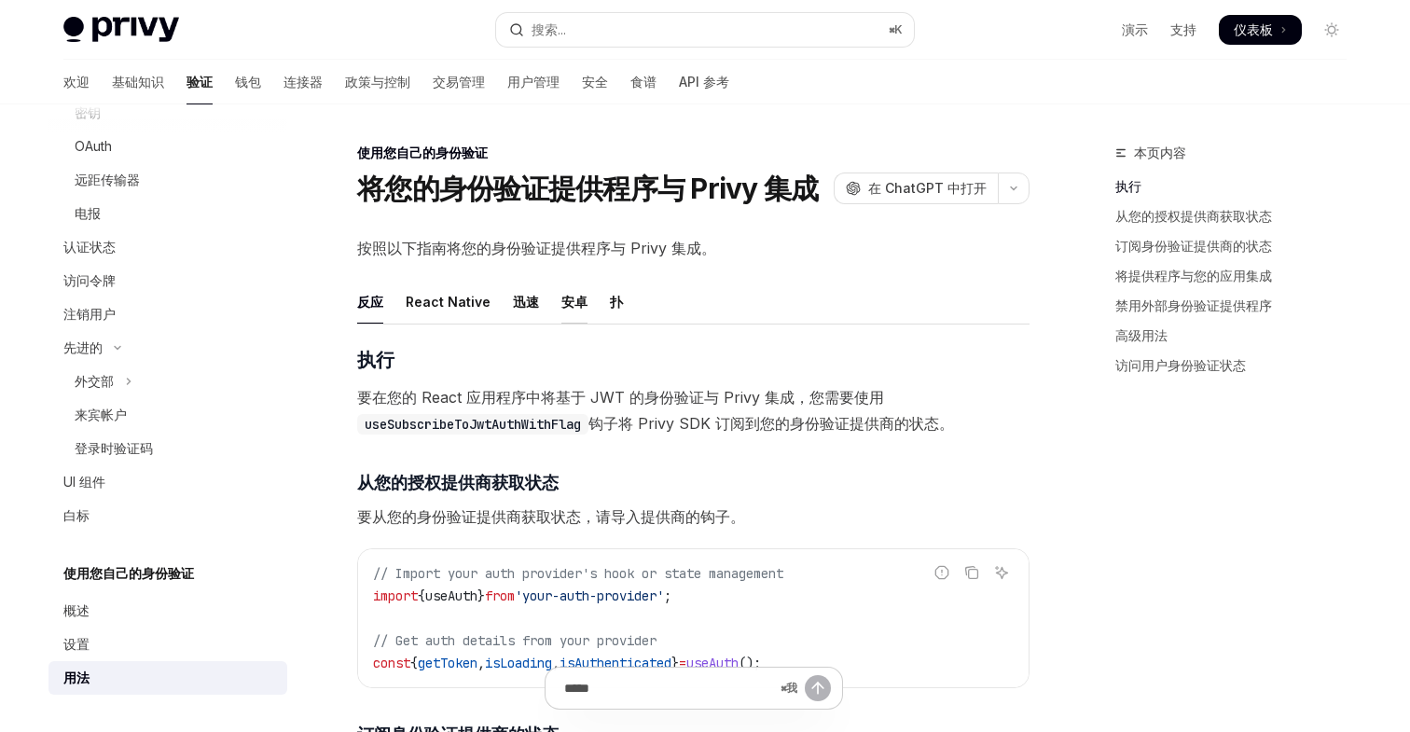
click at [568, 286] on div "安卓" at bounding box center [575, 302] width 26 height 44
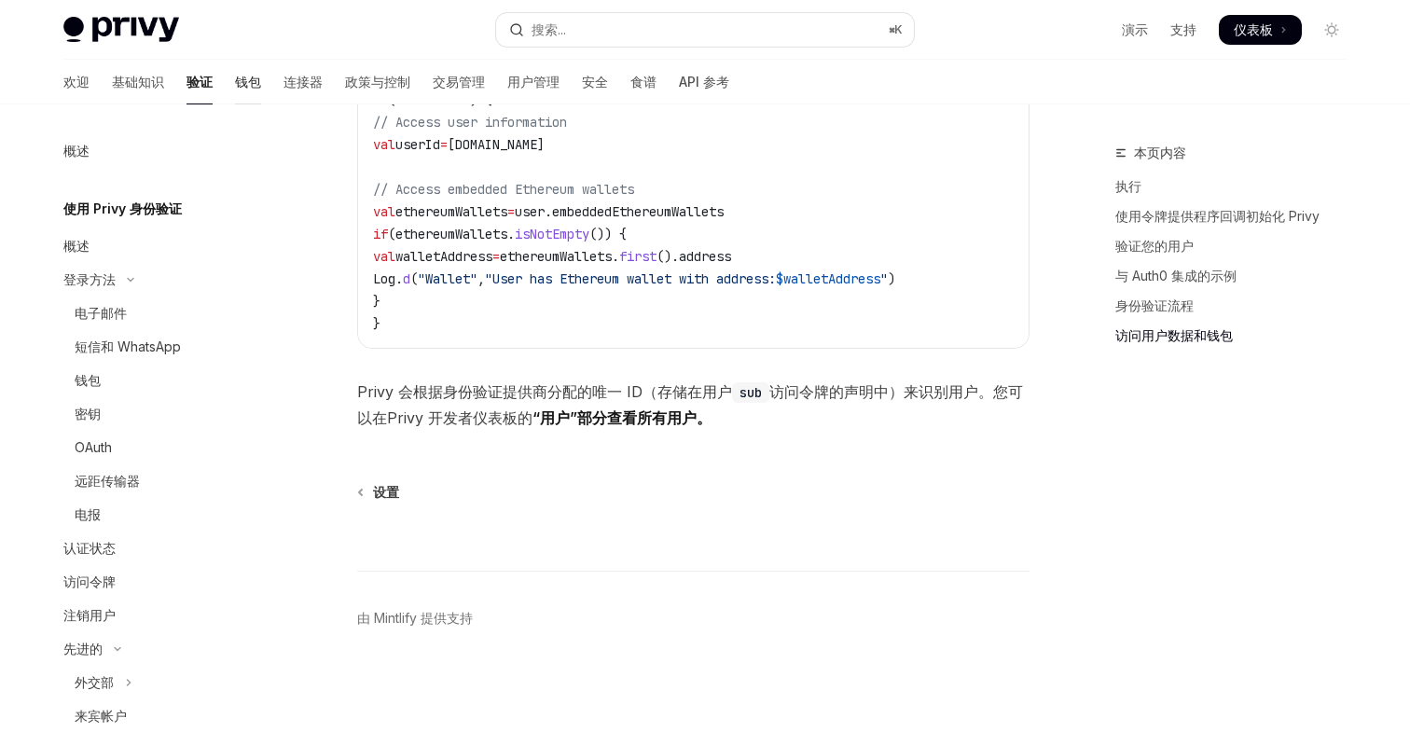
click at [235, 90] on font "钱包" at bounding box center [248, 82] width 26 height 19
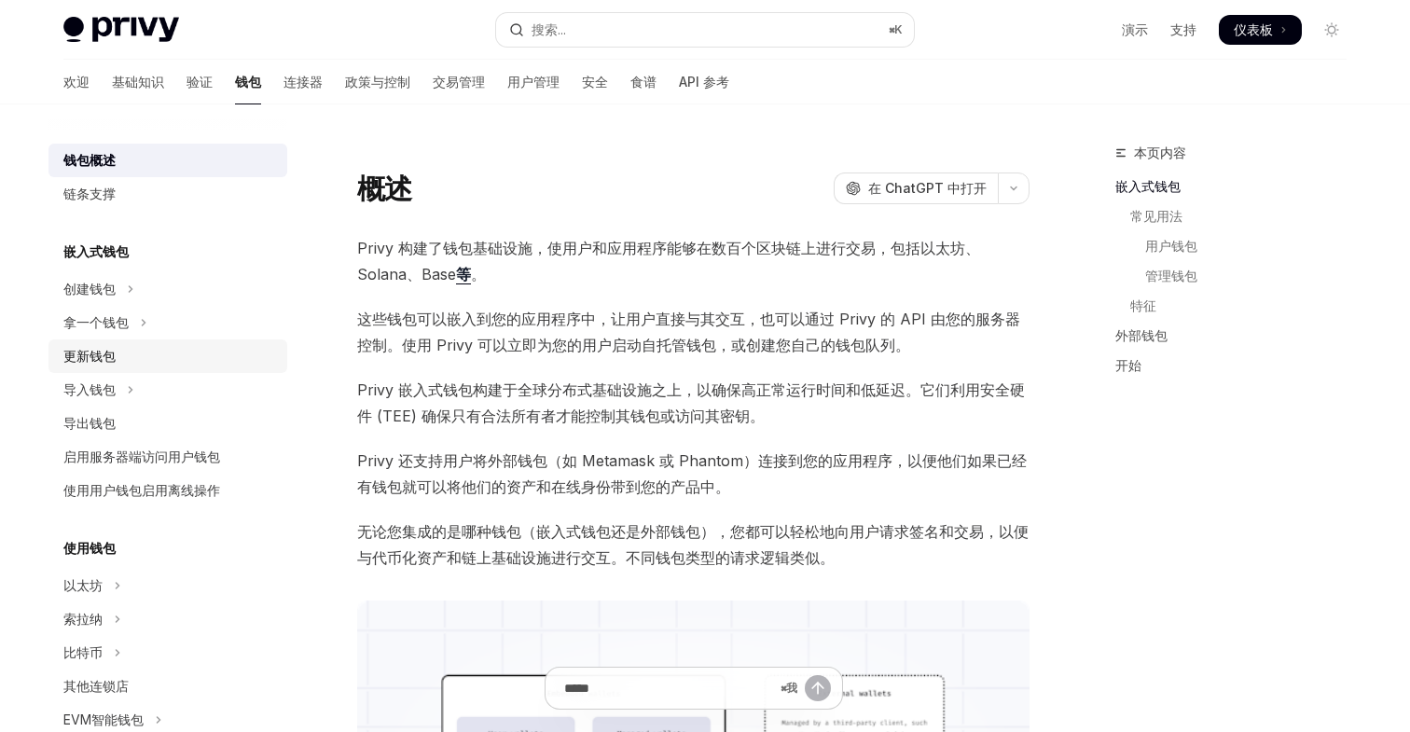
click at [113, 364] on div "更新钱包" at bounding box center [89, 356] width 52 height 22
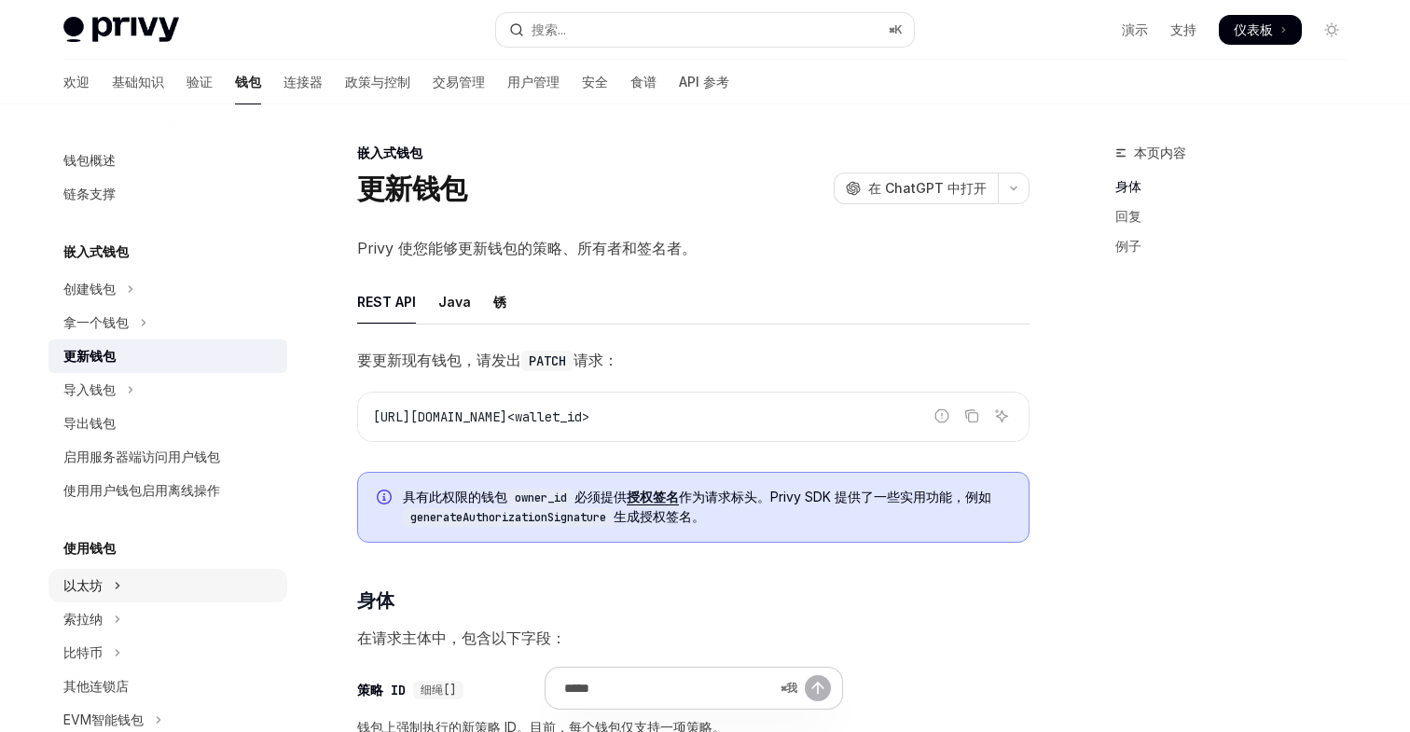
click at [117, 592] on icon "切换以太坊部分" at bounding box center [117, 586] width 7 height 22
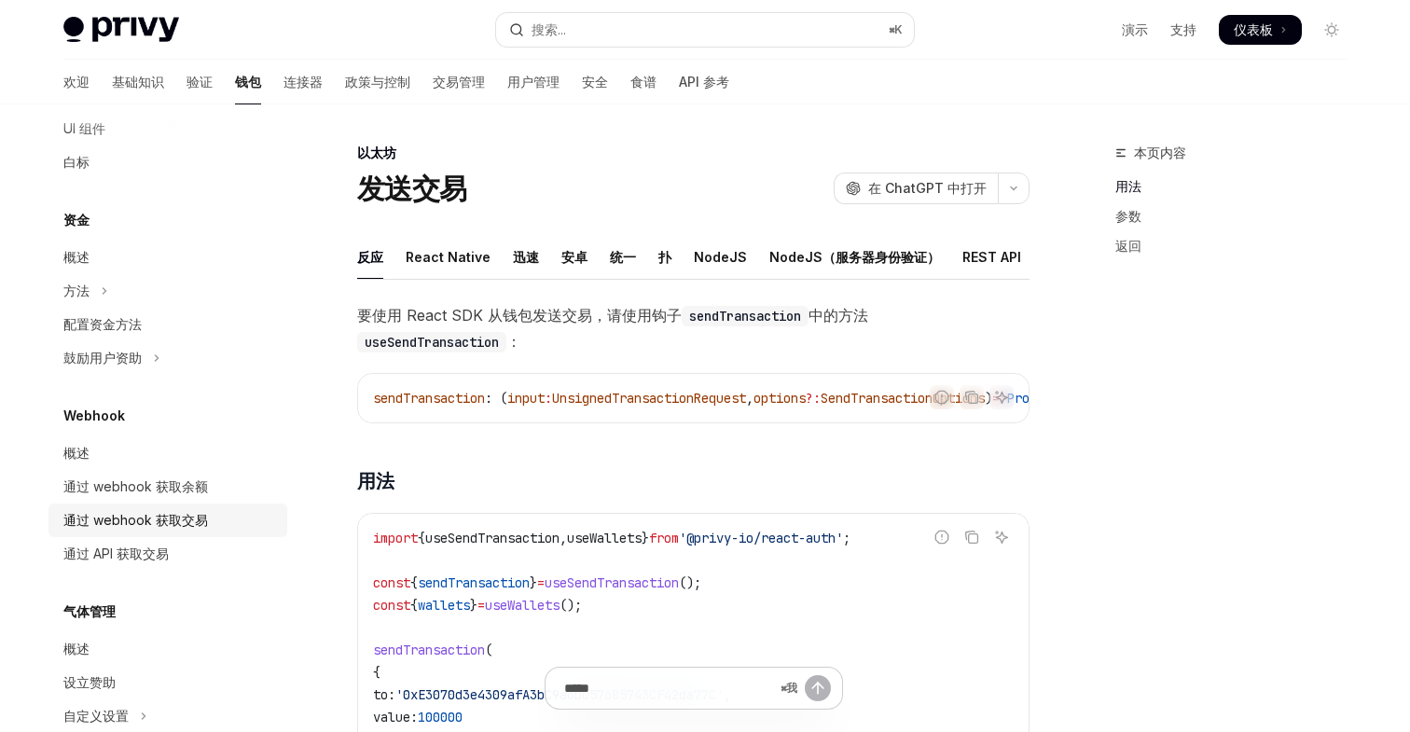
scroll to position [1085, 0]
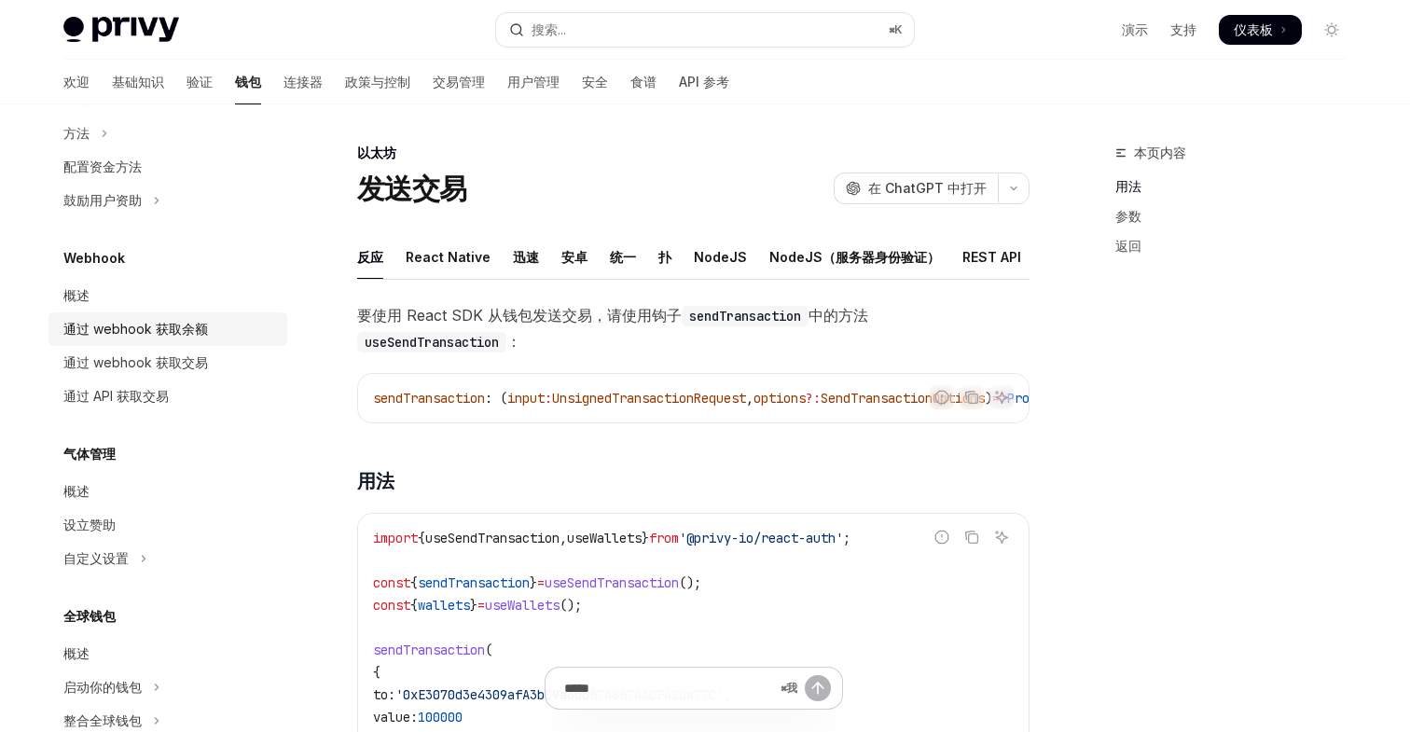
click at [133, 340] on div "通过 webhook 获取余额" at bounding box center [135, 329] width 145 height 22
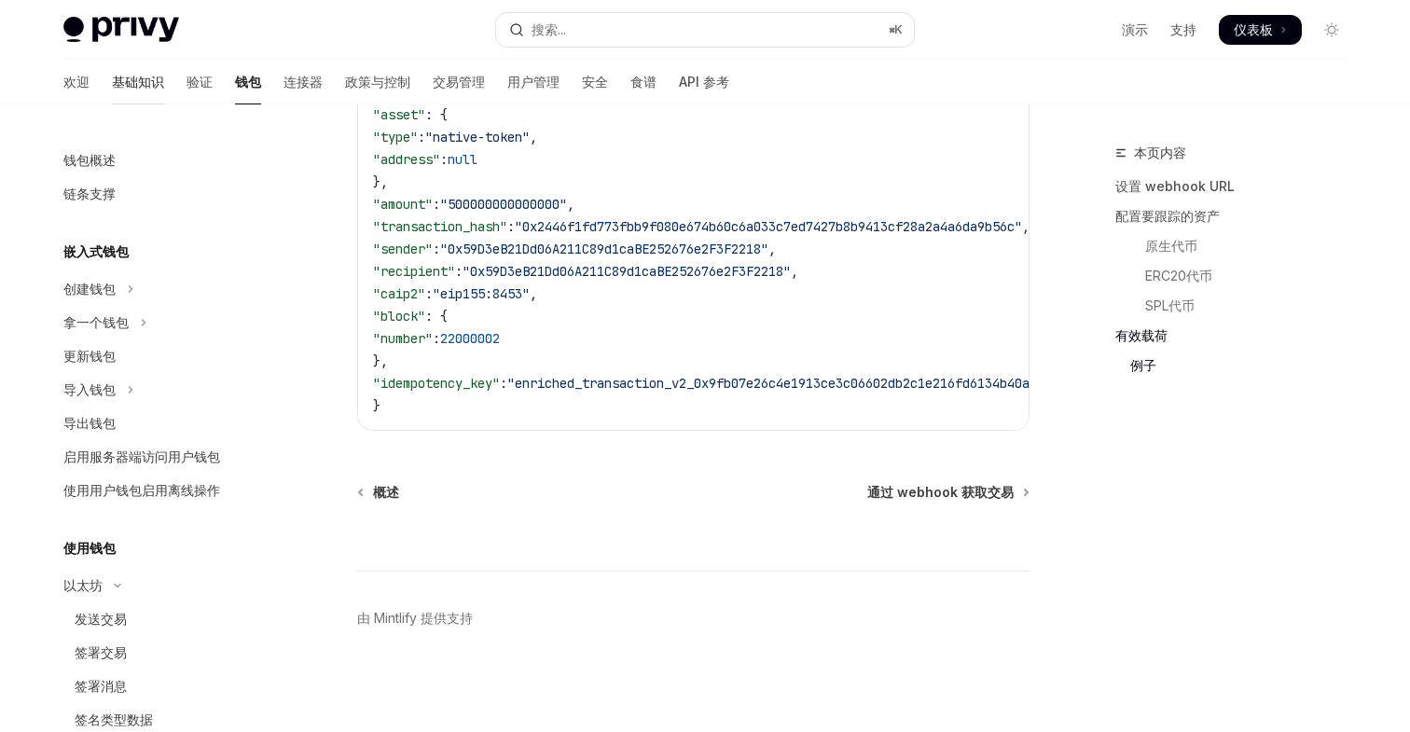
click at [112, 76] on font "基础知识" at bounding box center [138, 82] width 52 height 16
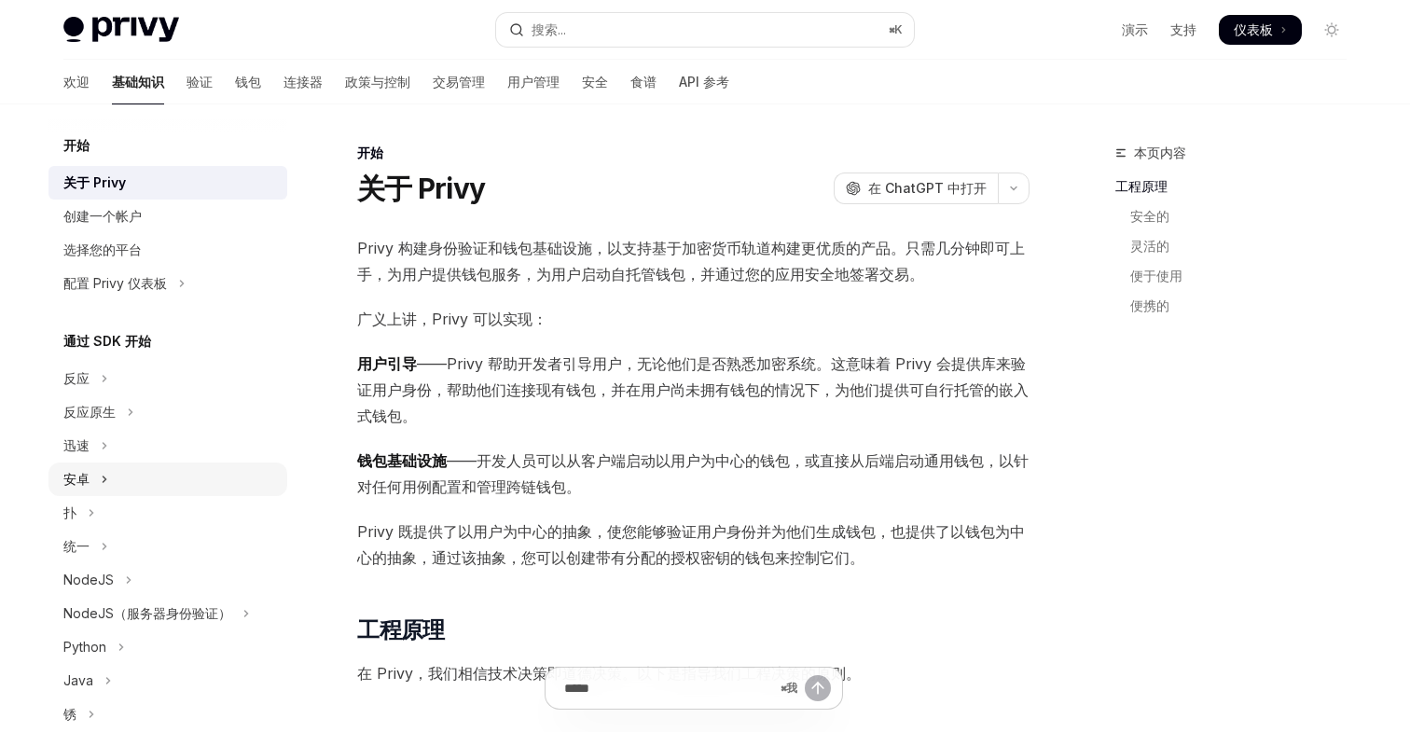
click at [95, 475] on button "安卓" at bounding box center [168, 480] width 239 height 34
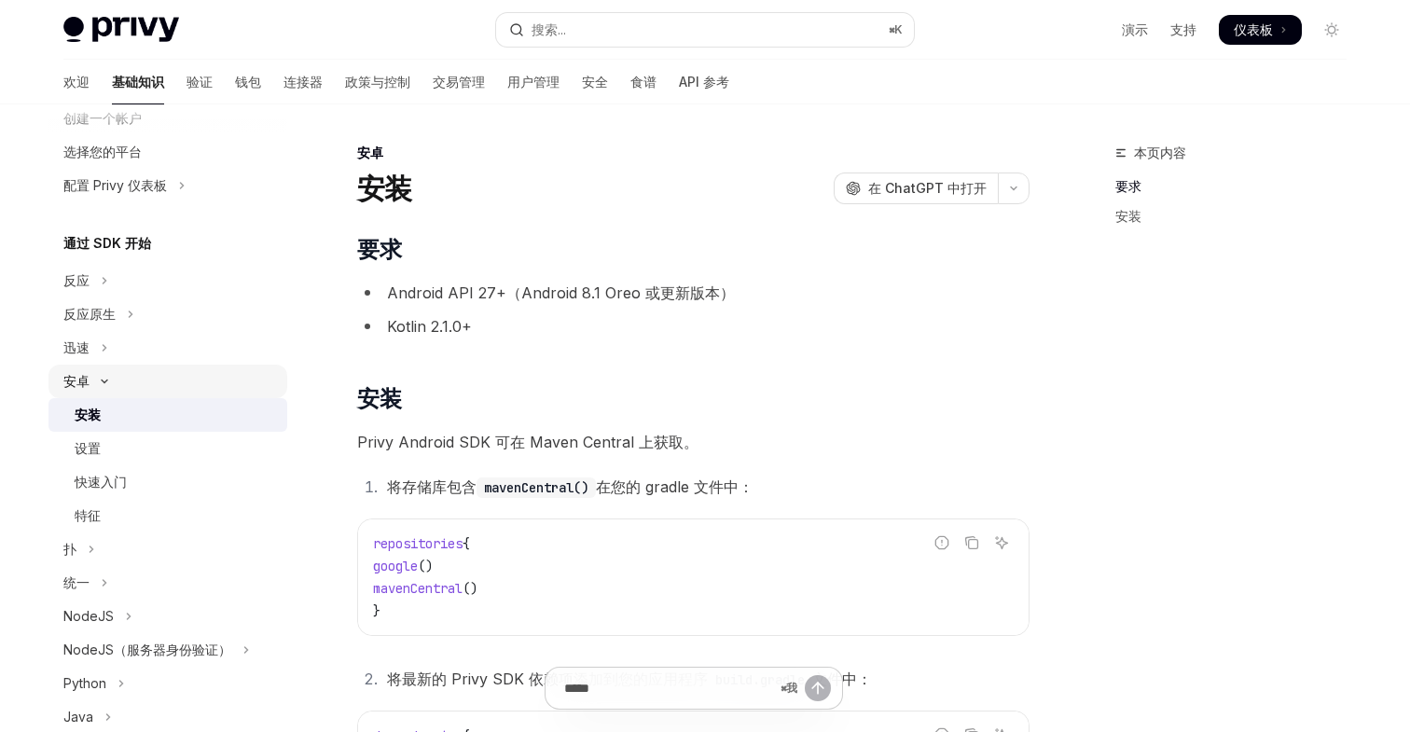
scroll to position [144, 0]
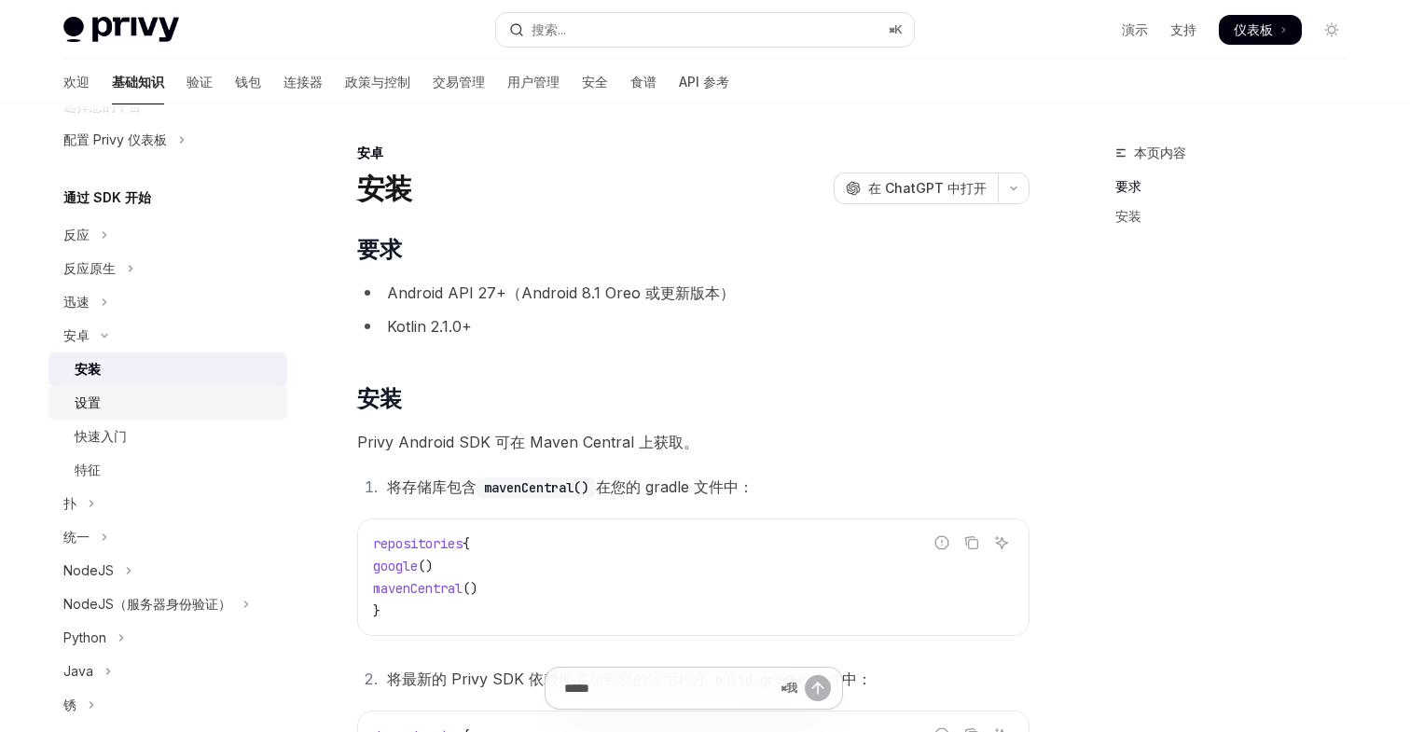
click at [105, 411] on div "设置" at bounding box center [175, 403] width 201 height 22
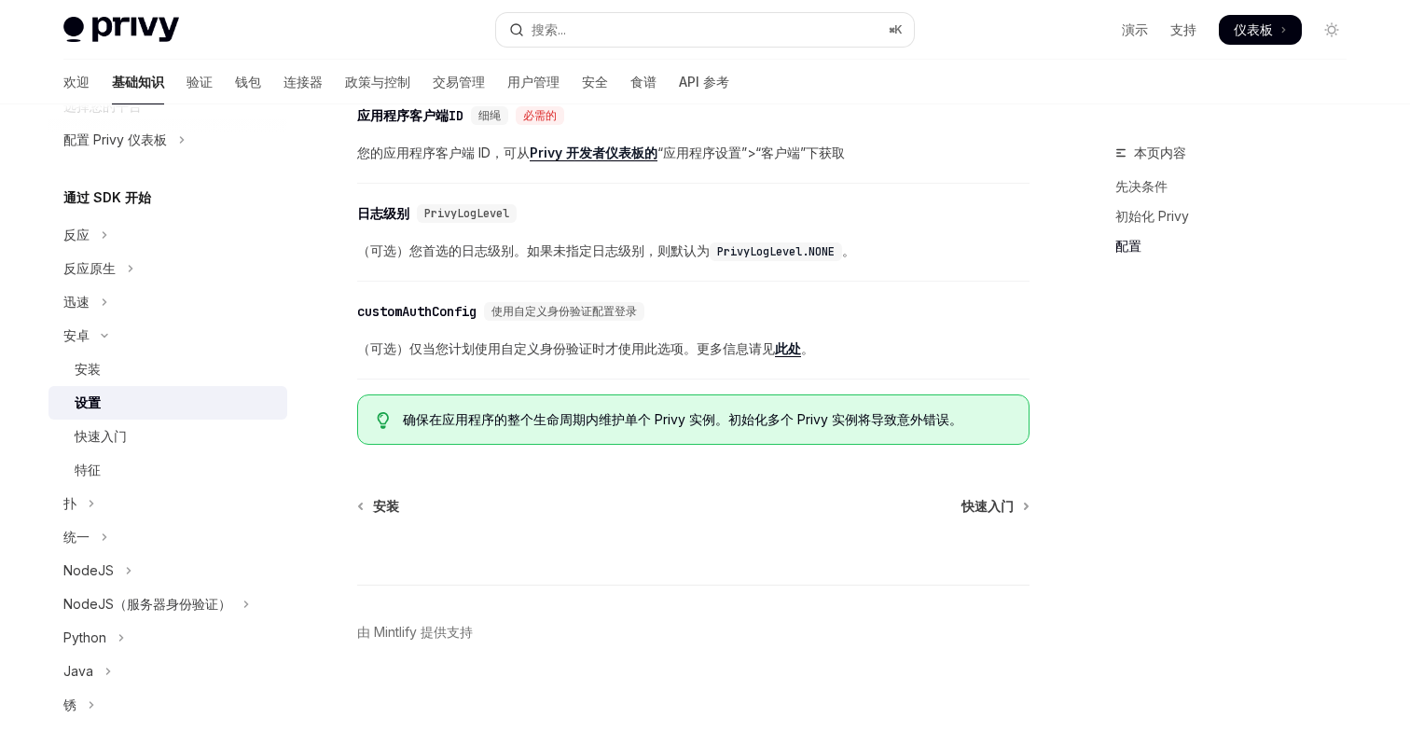
scroll to position [916, 0]
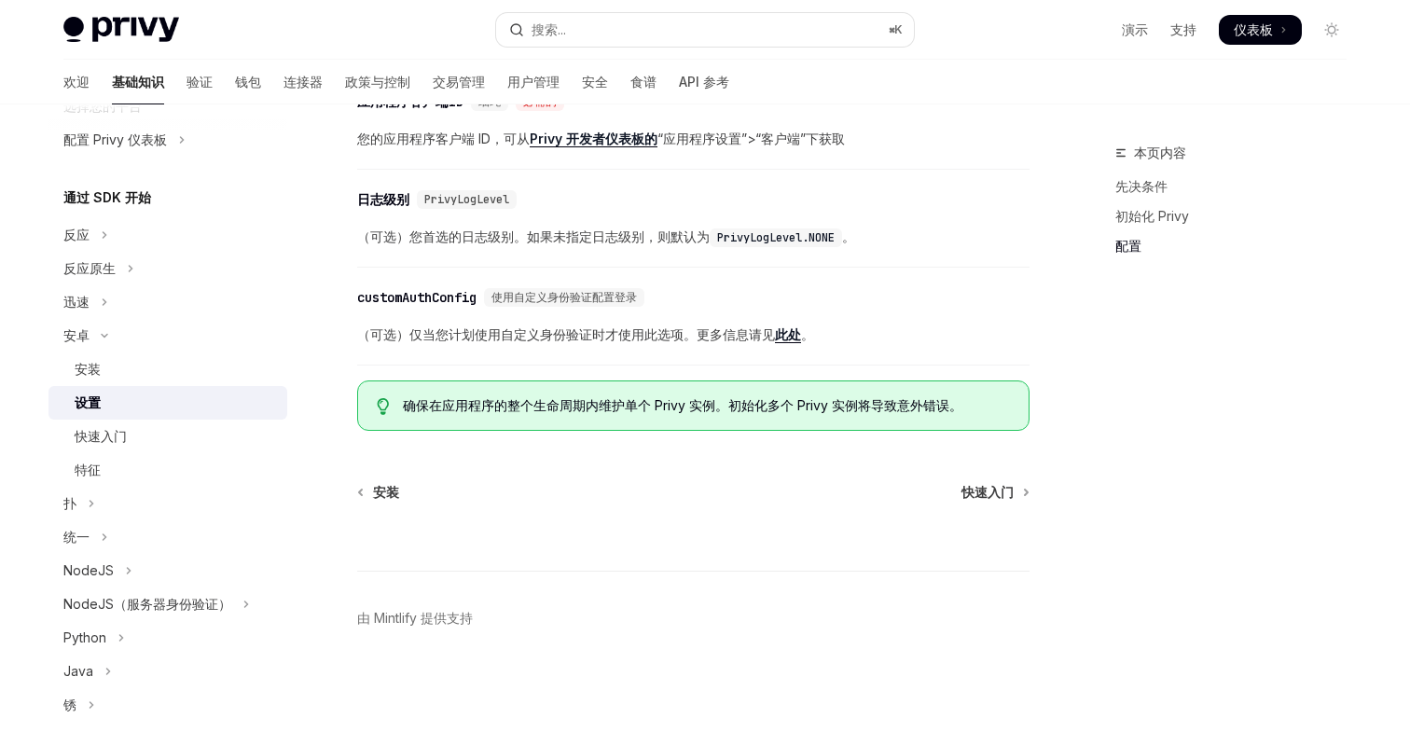
click at [793, 336] on font "此处" at bounding box center [788, 334] width 26 height 16
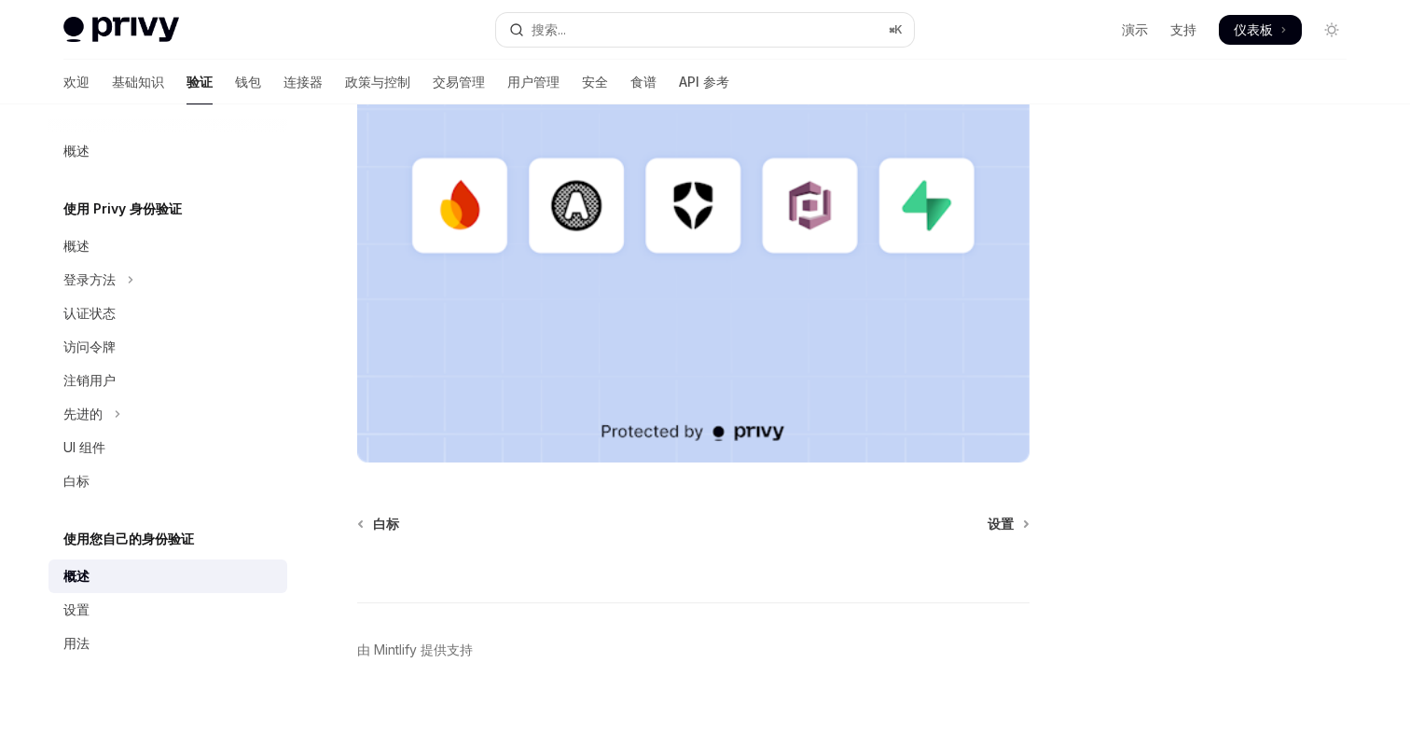
scroll to position [535, 0]
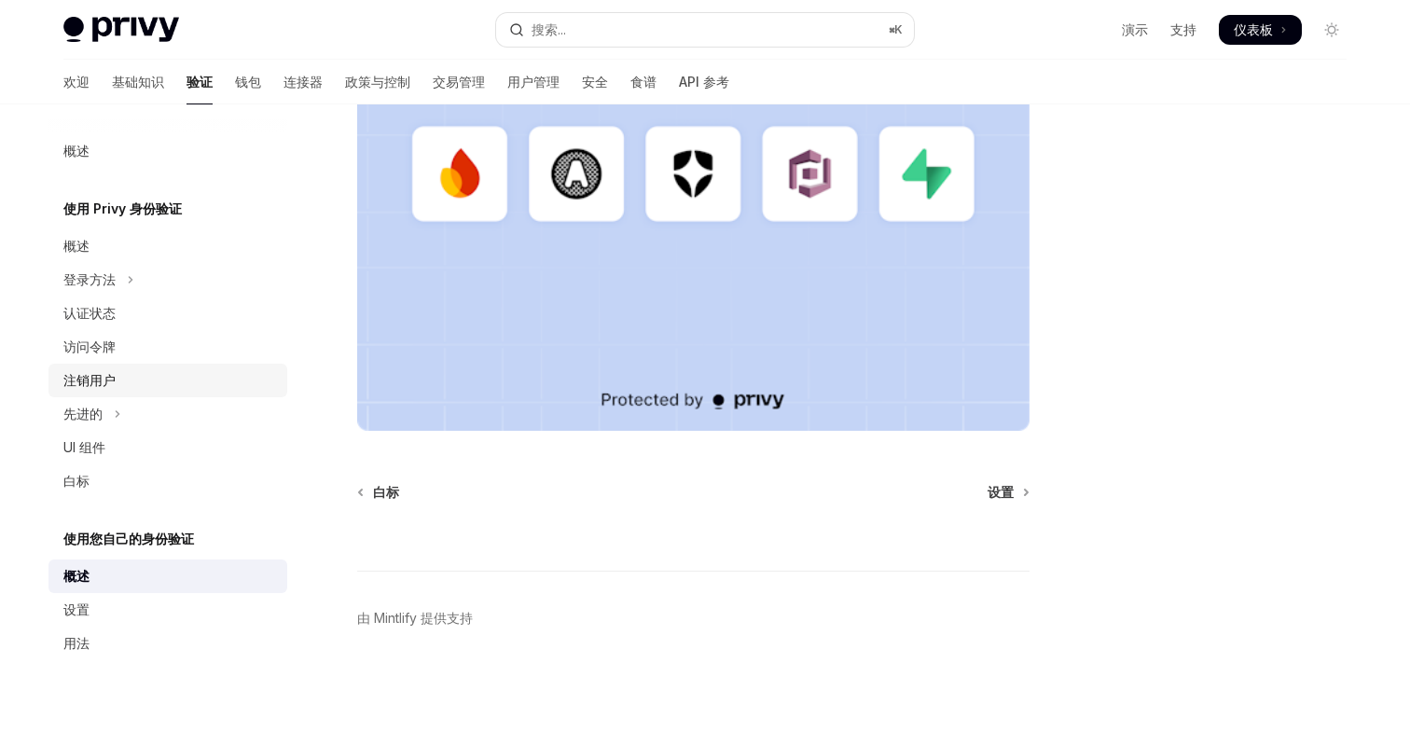
click at [91, 379] on font "注销用户" at bounding box center [89, 380] width 52 height 16
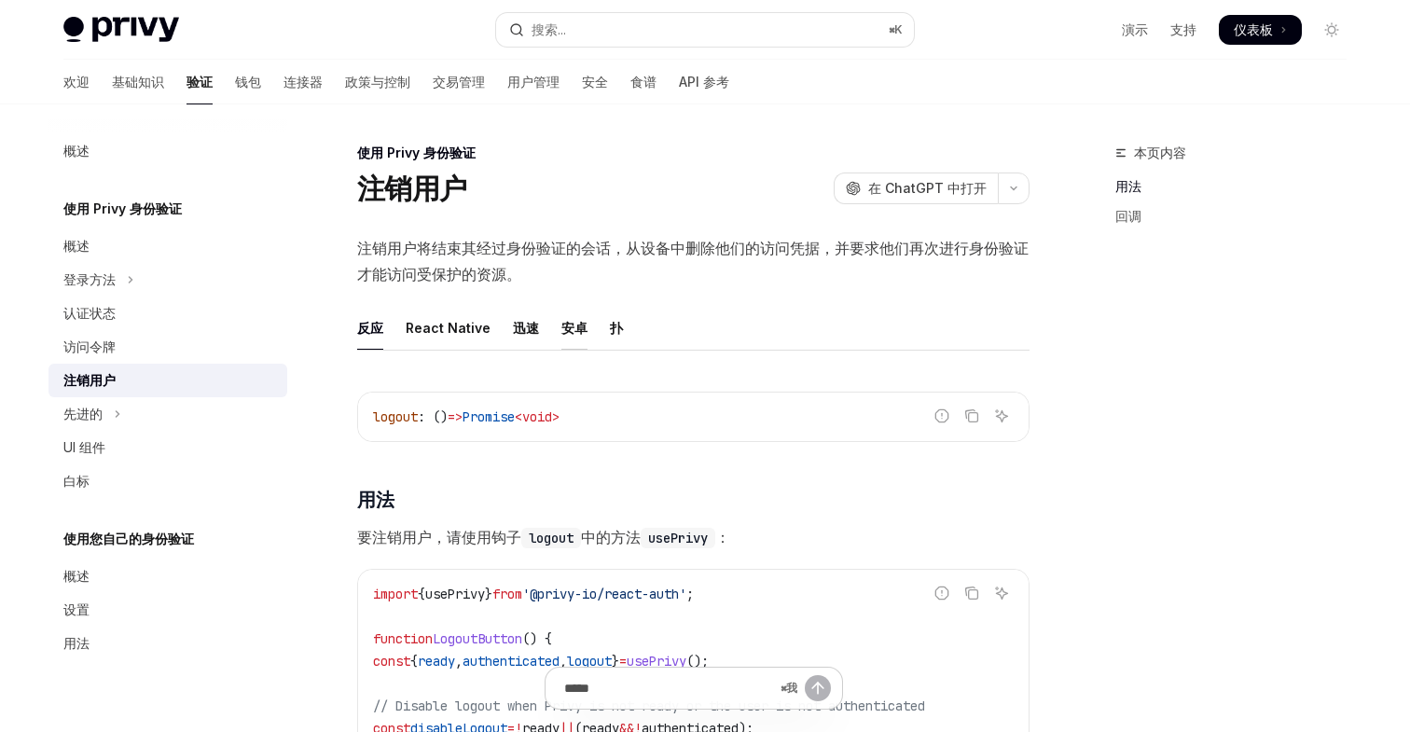
click at [563, 319] on font "安卓" at bounding box center [575, 328] width 26 height 22
type textarea "*"
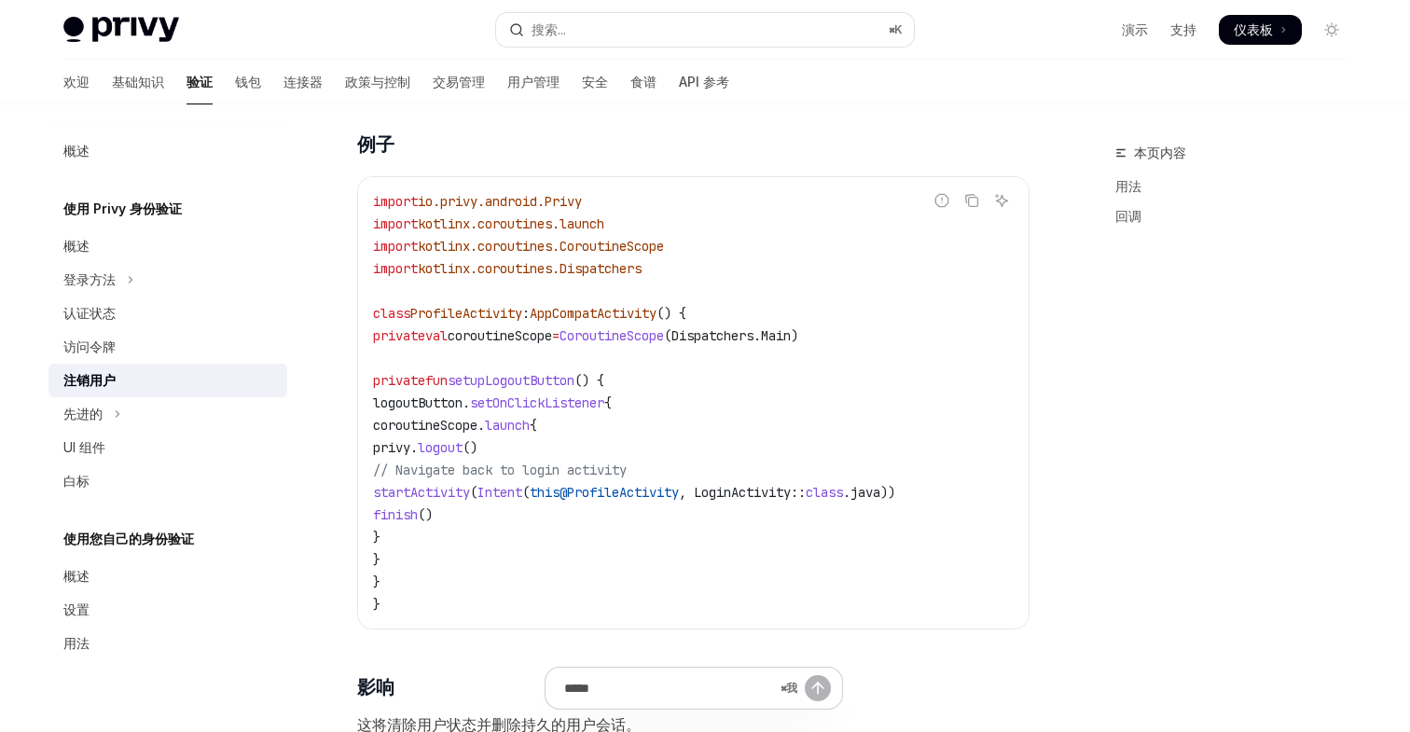
scroll to position [590, 0]
